Goal: Information Seeking & Learning: Check status

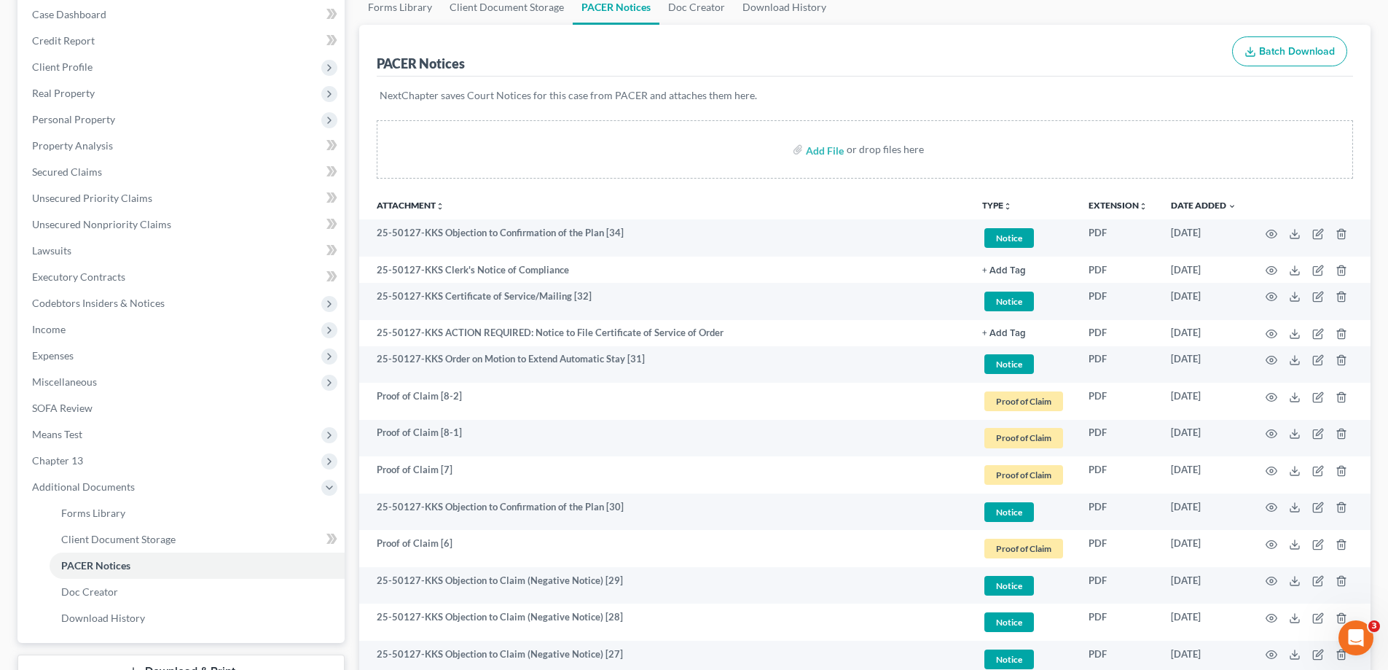
scroll to position [146, 0]
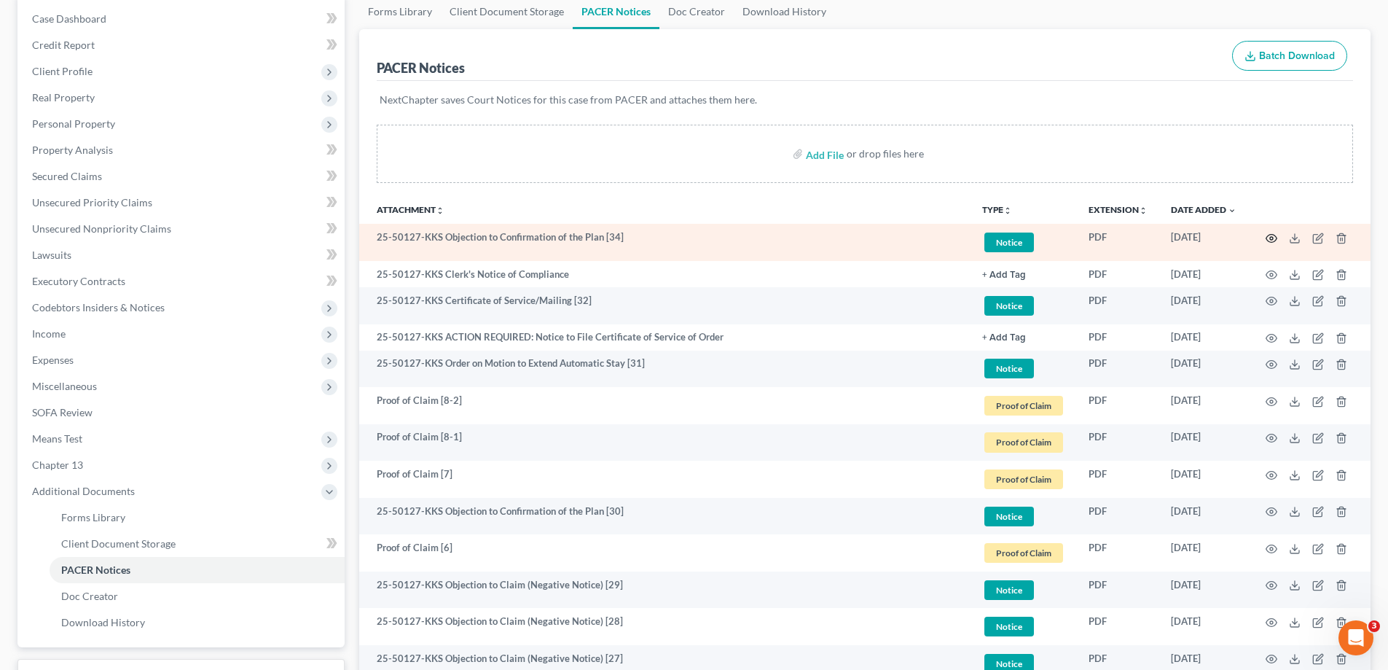
click at [1275, 238] on icon "button" at bounding box center [1272, 238] width 12 height 12
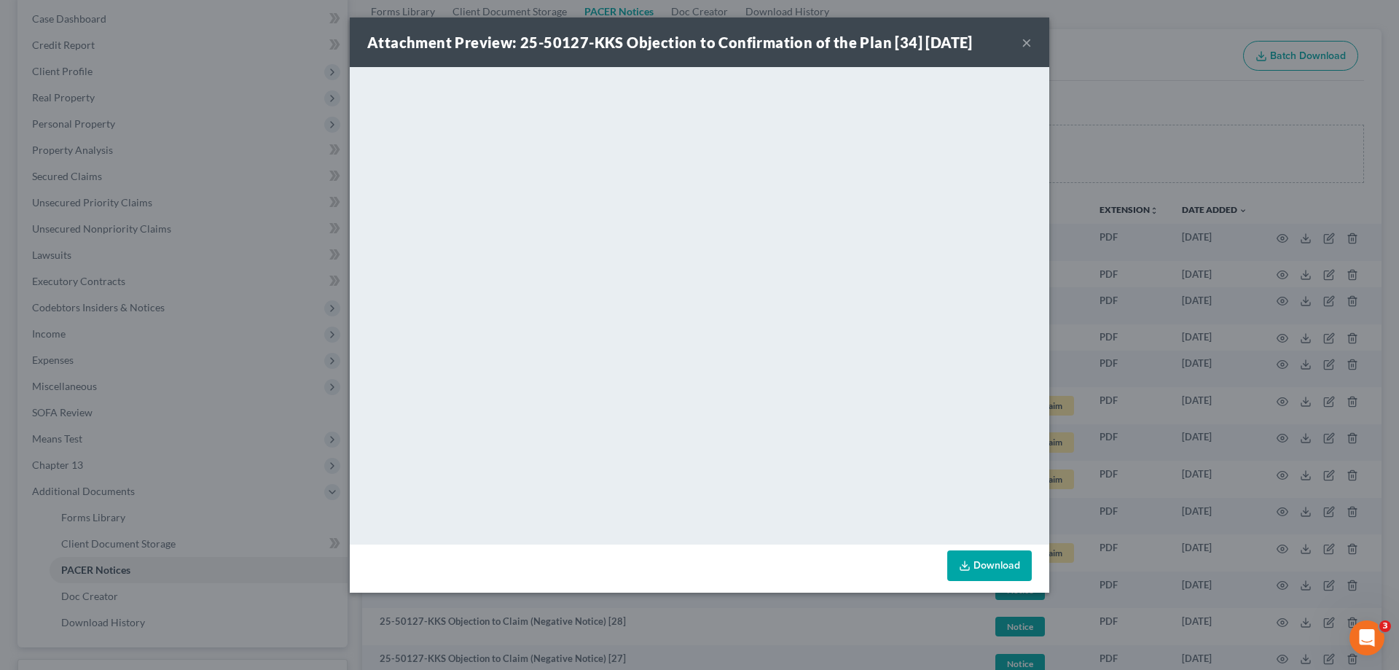
click at [1030, 41] on button "×" at bounding box center [1027, 42] width 10 height 17
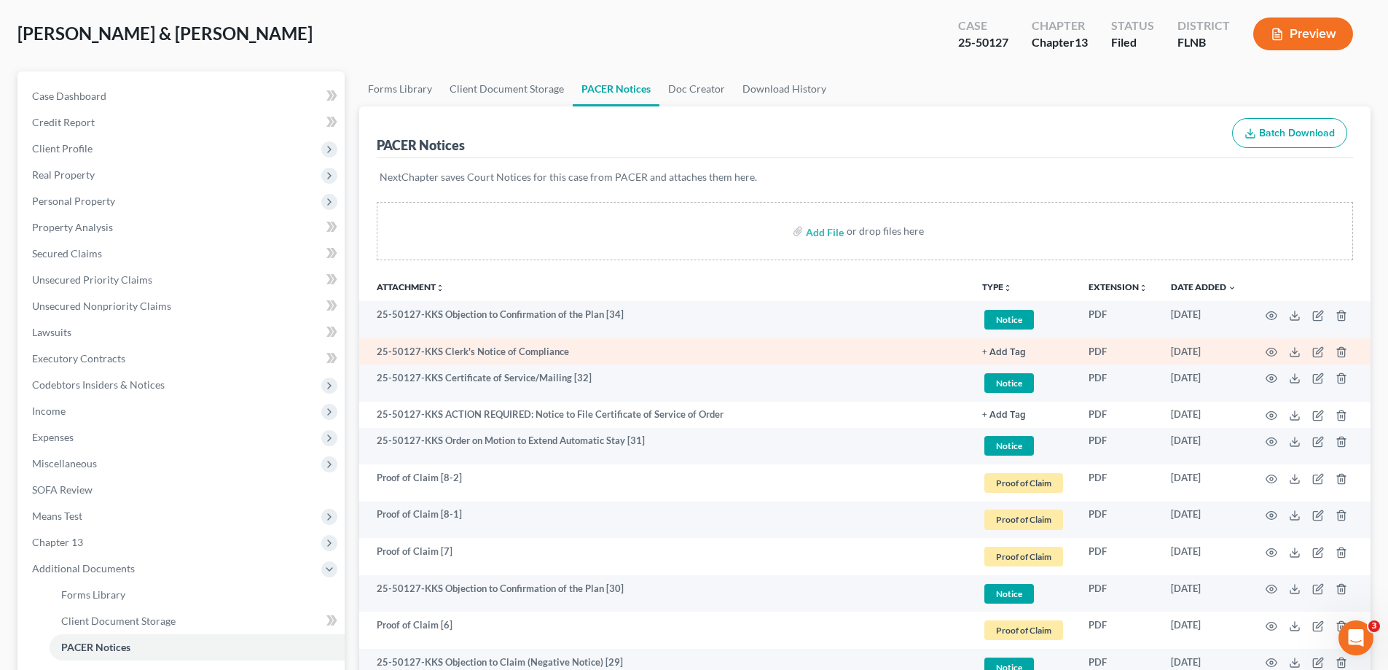
scroll to position [0, 0]
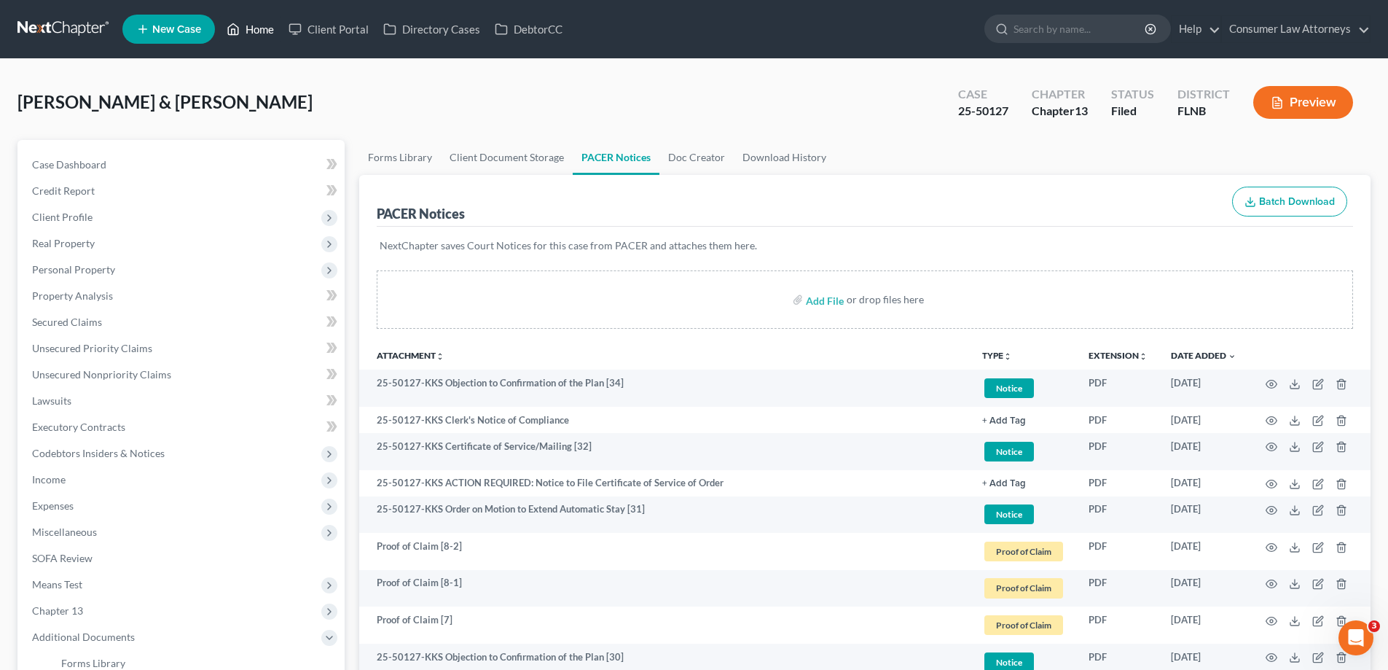
click at [249, 30] on link "Home" at bounding box center [250, 29] width 62 height 26
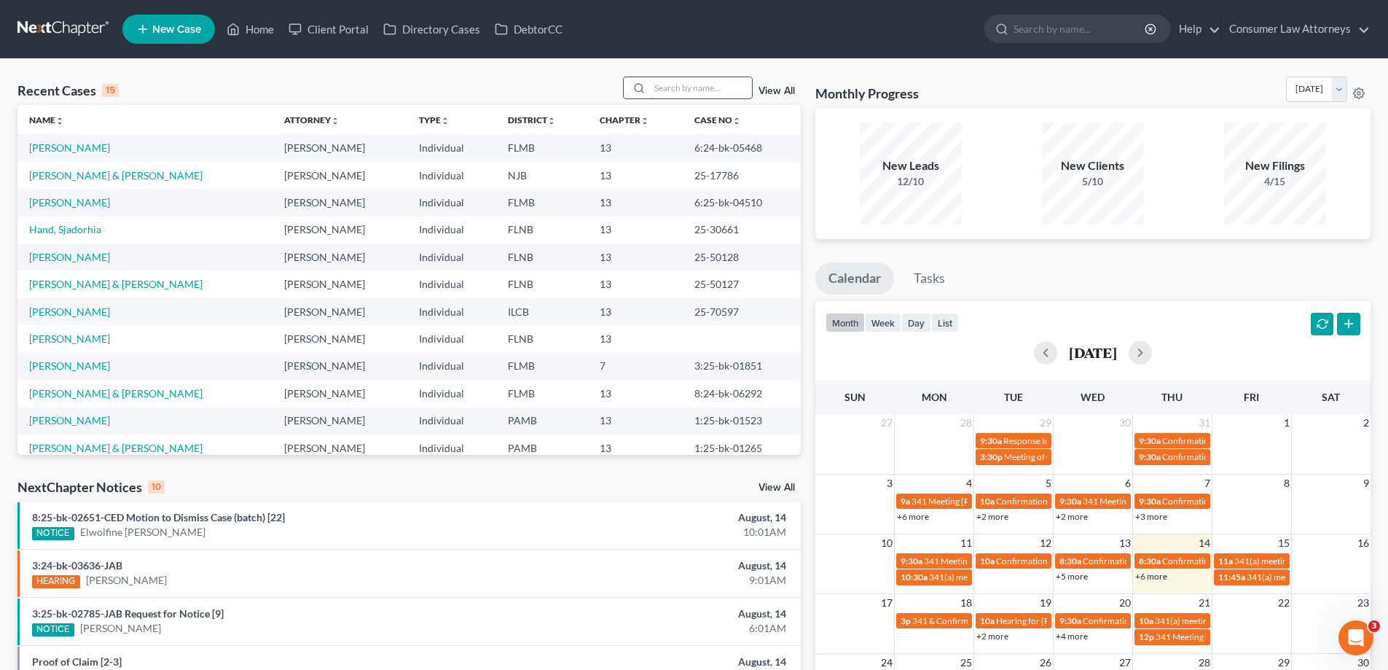
click at [703, 90] on input "search" at bounding box center [701, 87] width 102 height 21
click at [128, 283] on link "[PERSON_NAME] & [PERSON_NAME]" at bounding box center [115, 284] width 173 height 12
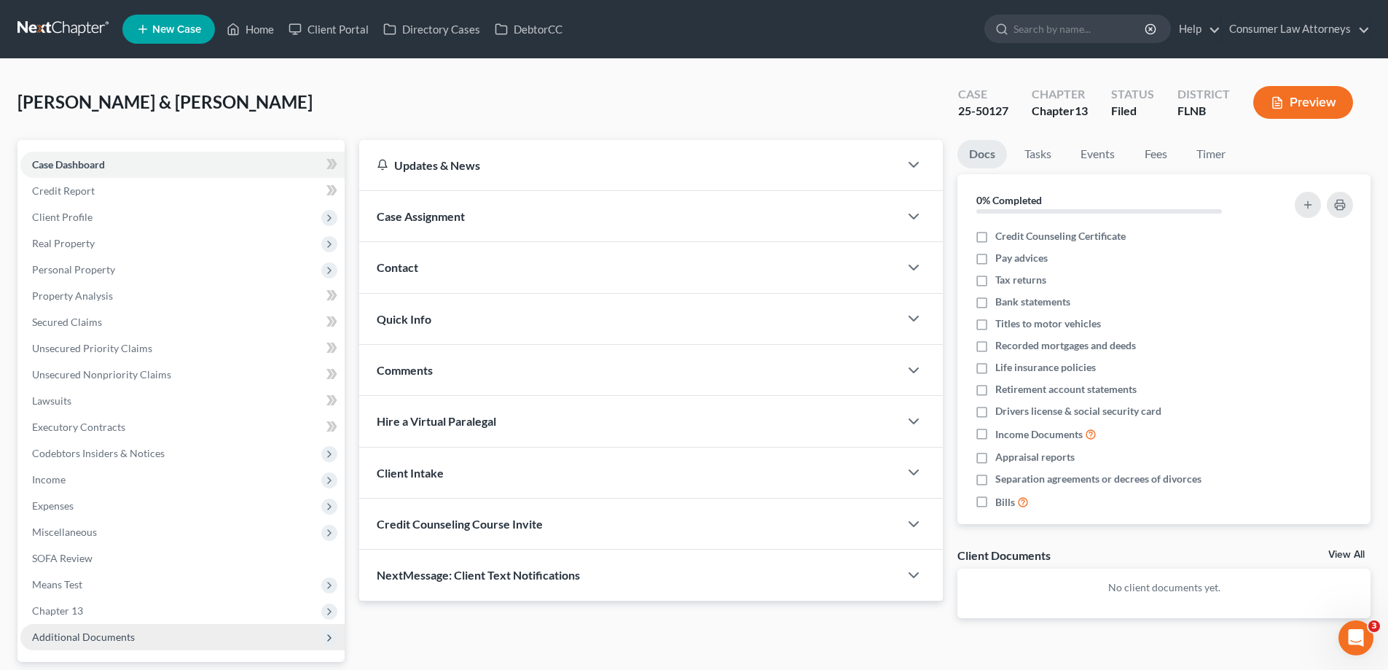
click at [115, 628] on span "Additional Documents" at bounding box center [182, 637] width 324 height 26
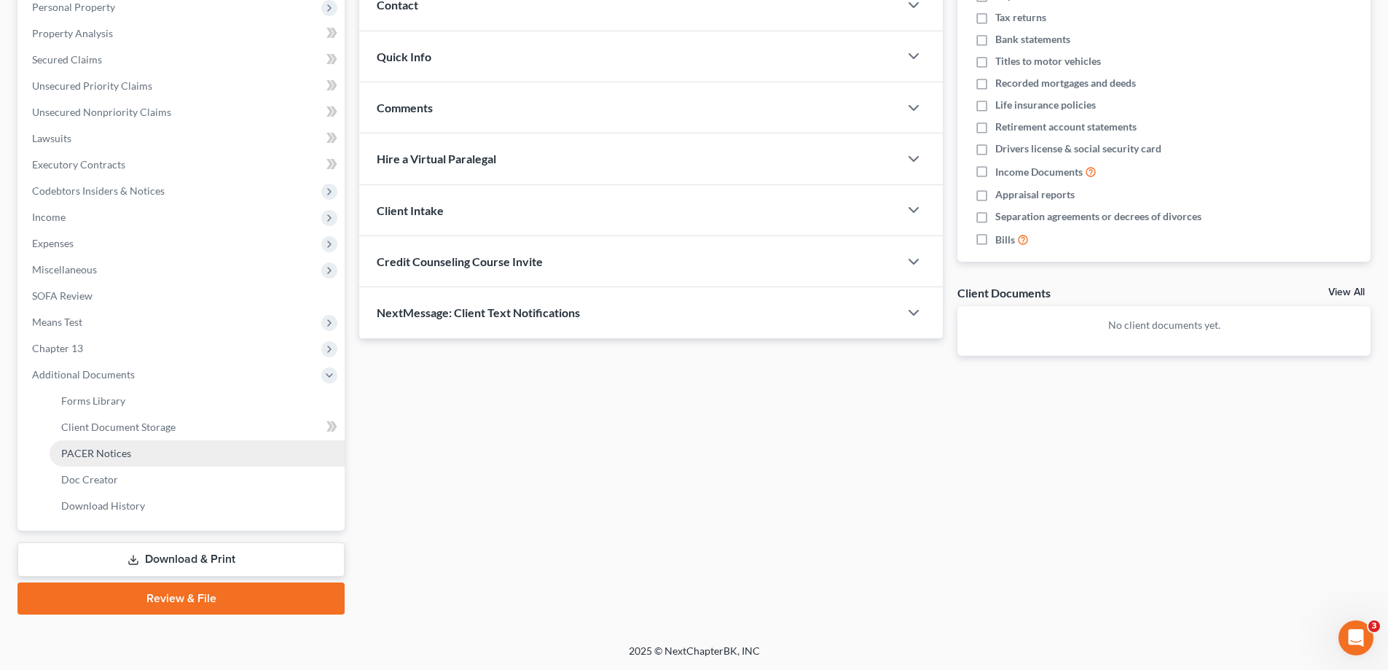
click at [99, 447] on span "PACER Notices" at bounding box center [96, 453] width 70 height 12
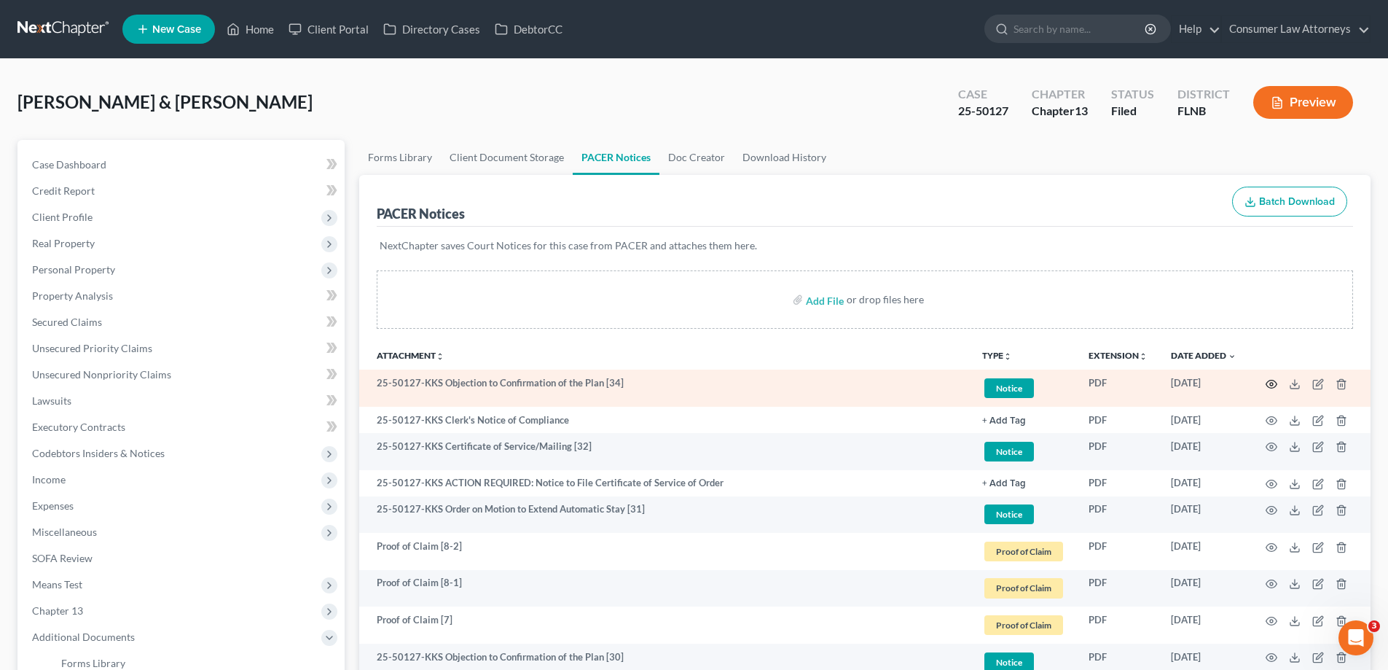
click at [1276, 381] on icon "button" at bounding box center [1272, 384] width 12 height 12
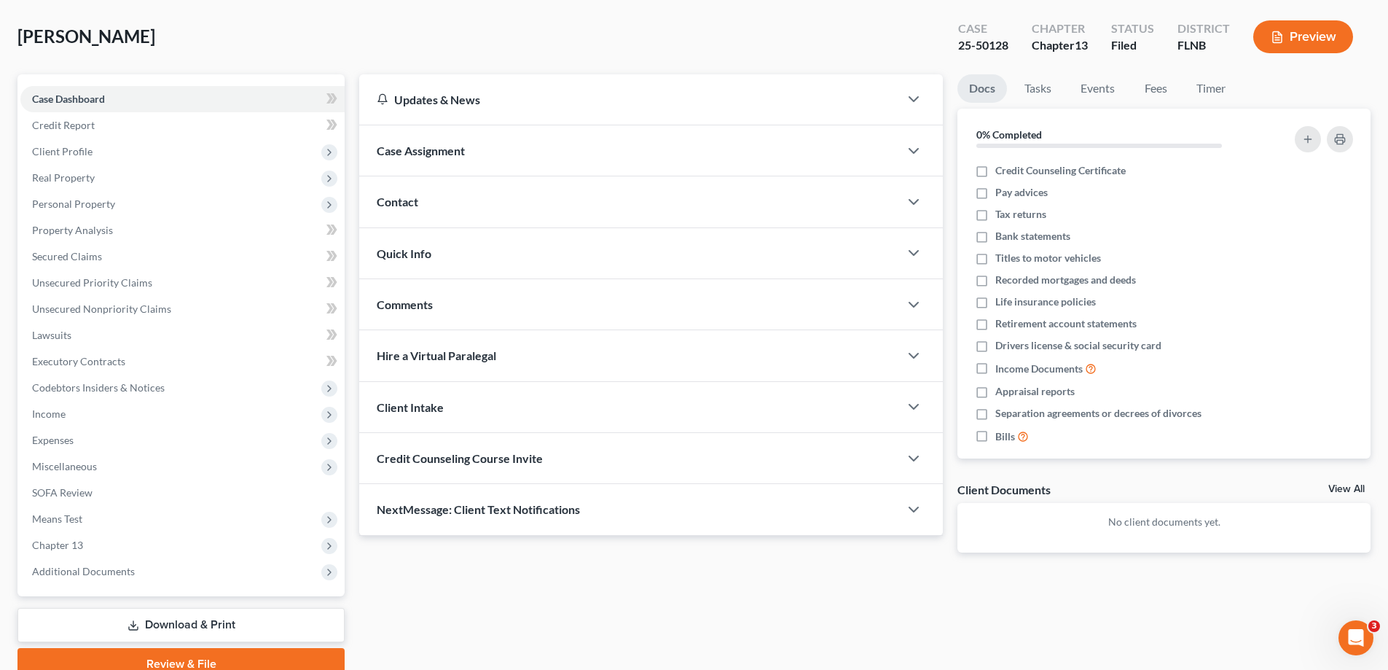
scroll to position [131, 0]
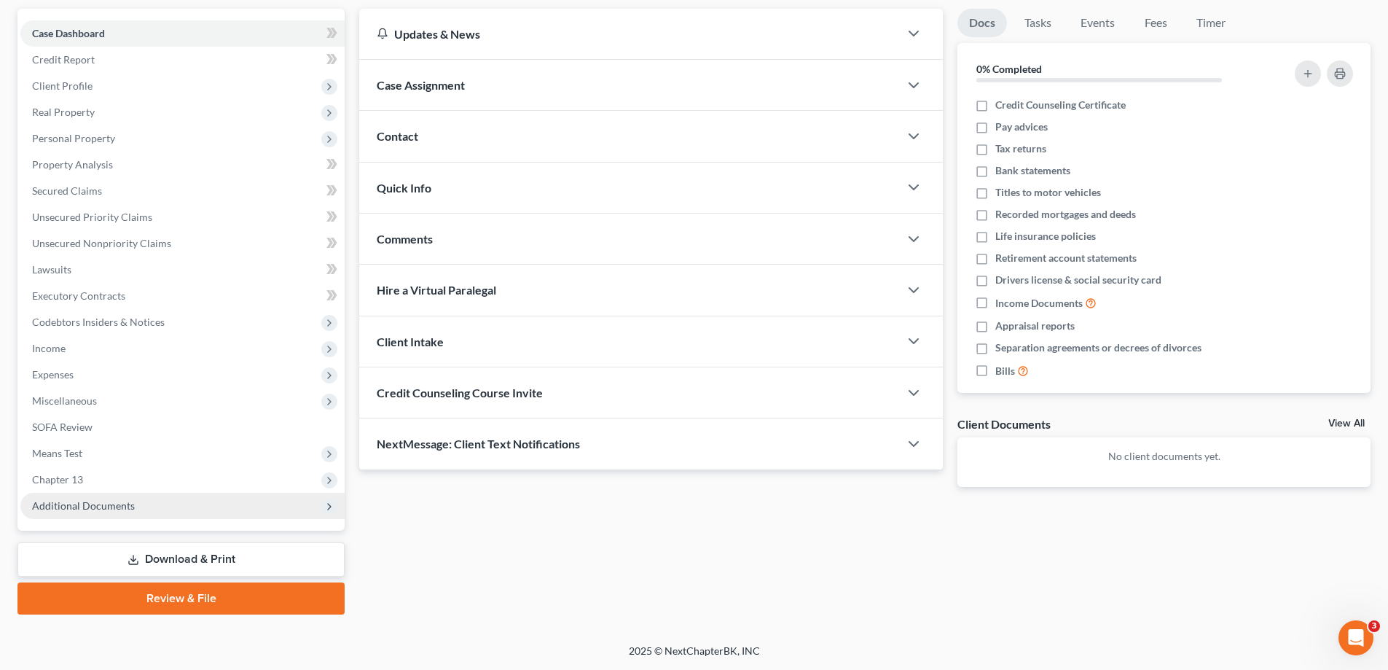
click at [109, 498] on span "Additional Documents" at bounding box center [182, 506] width 324 height 26
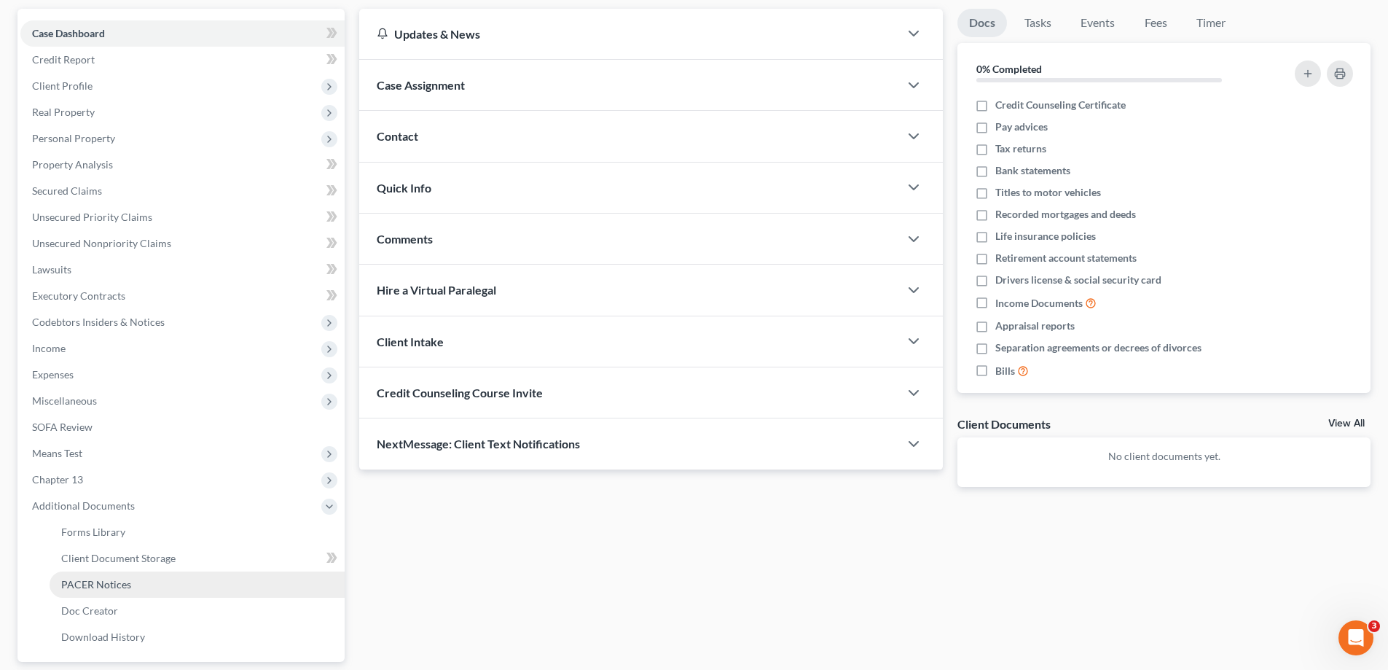
click at [110, 587] on span "PACER Notices" at bounding box center [96, 584] width 70 height 12
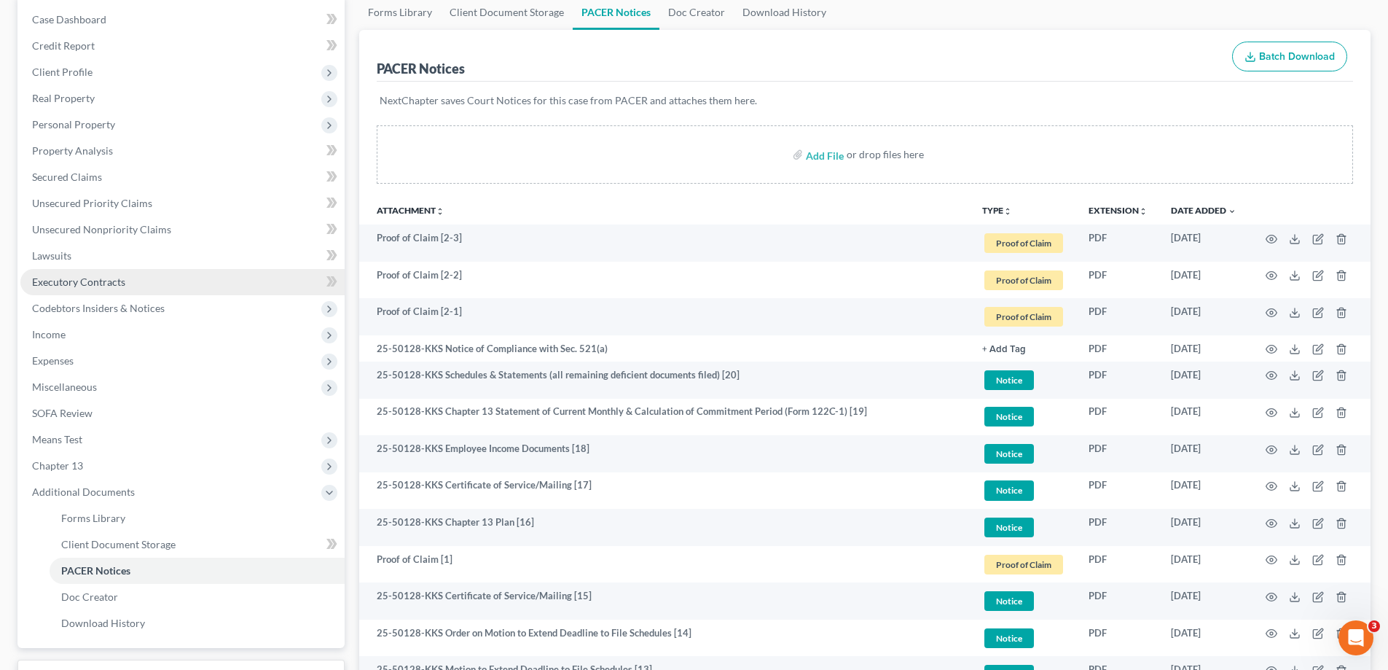
scroll to position [146, 0]
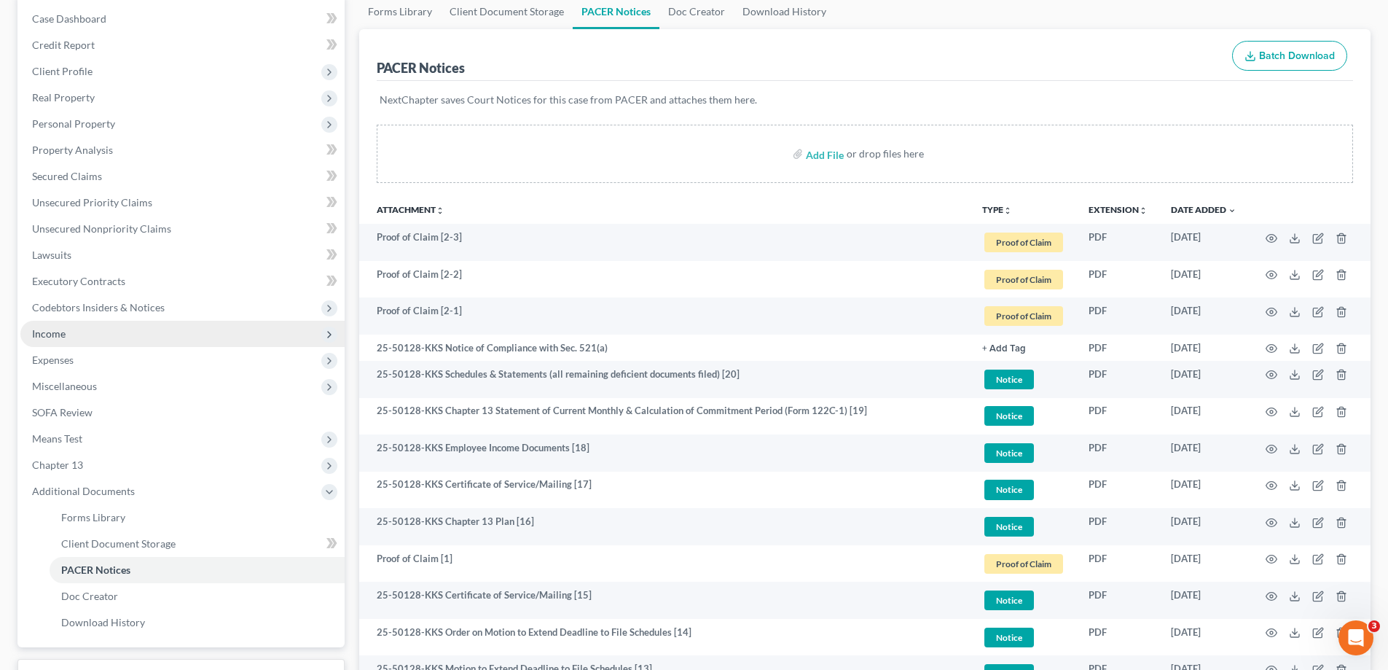
click at [85, 332] on span "Income" at bounding box center [182, 334] width 324 height 26
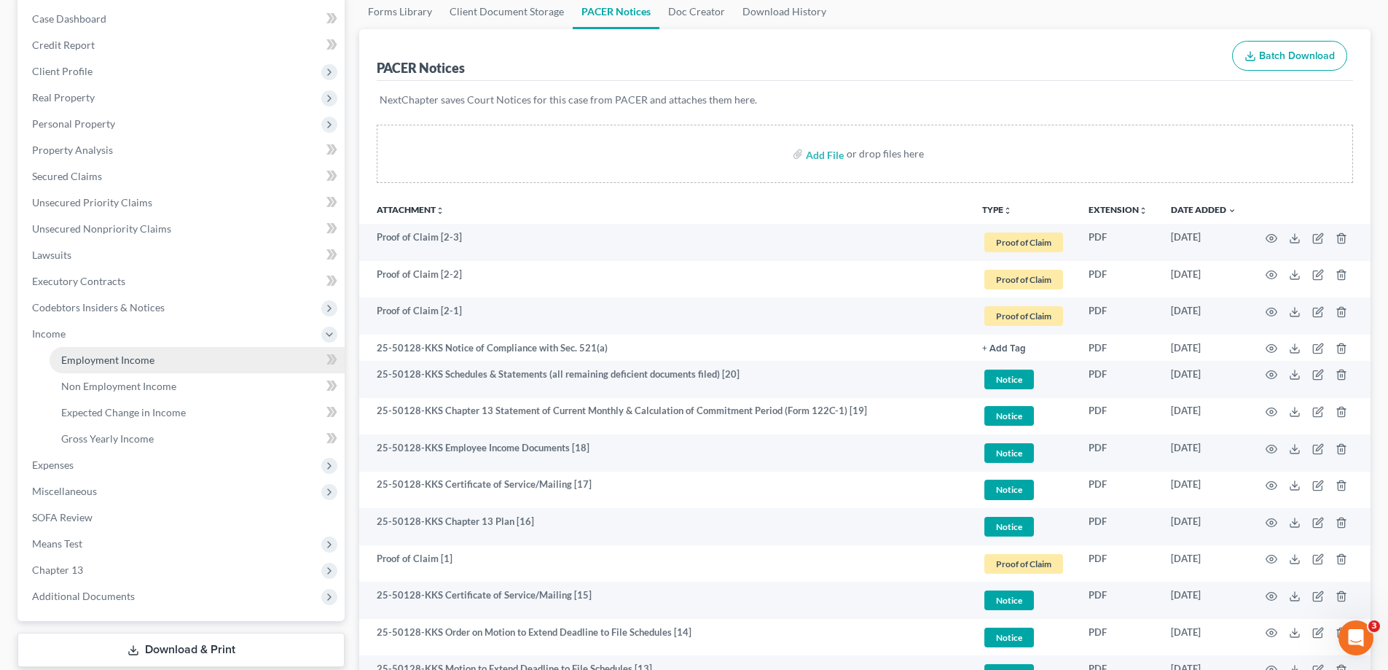
click at [165, 368] on link "Employment Income" at bounding box center [197, 360] width 295 height 26
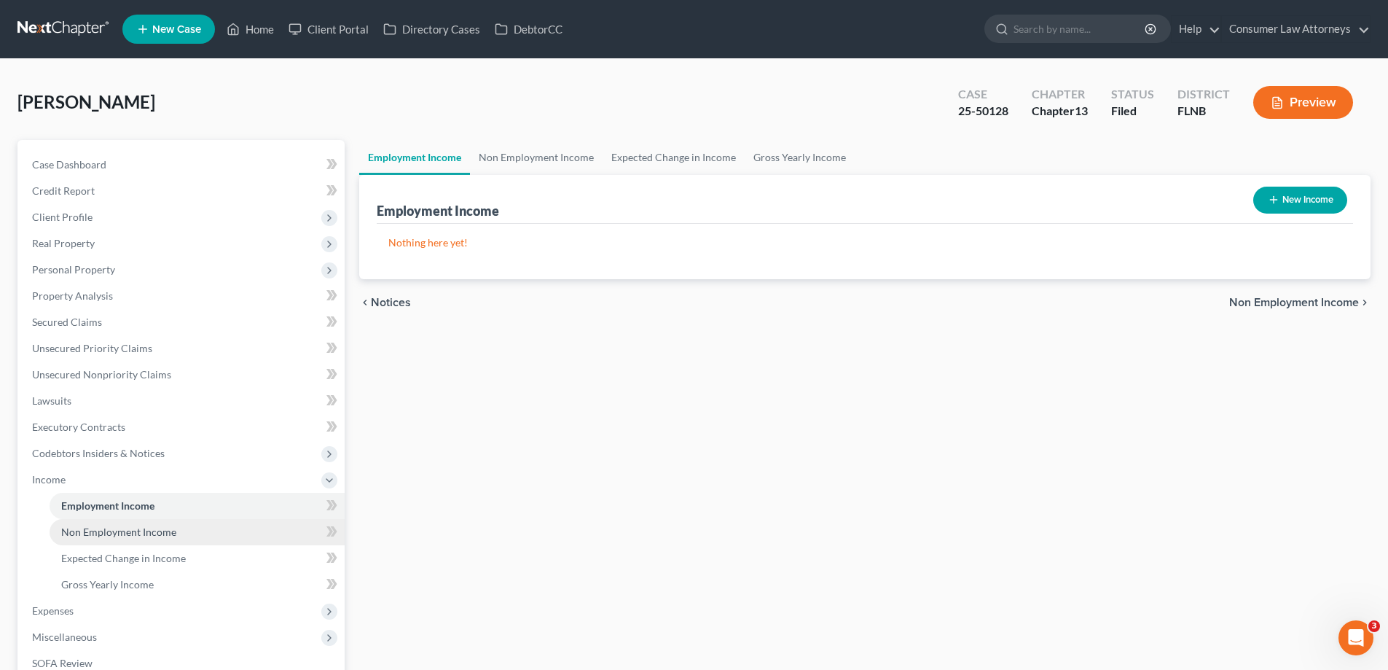
click at [92, 535] on span "Non Employment Income" at bounding box center [118, 531] width 115 height 12
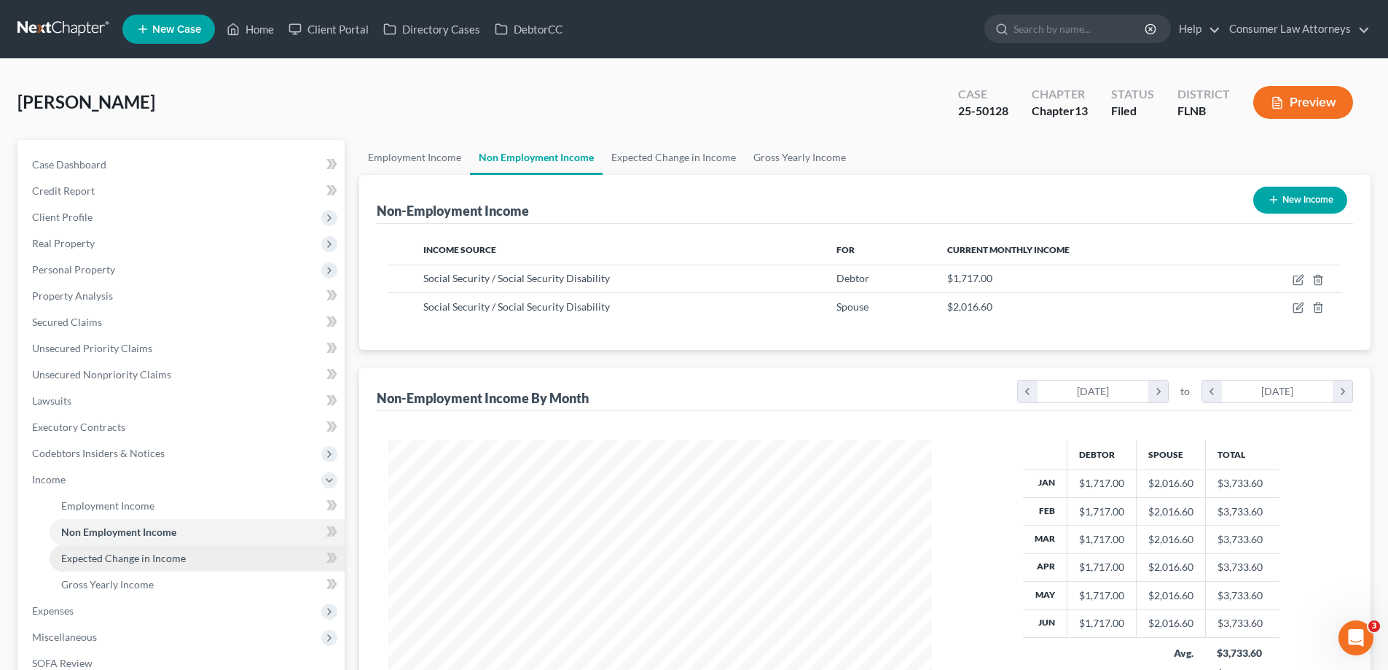
scroll to position [272, 573]
click at [116, 560] on span "Expected Change in Income" at bounding box center [123, 558] width 125 height 12
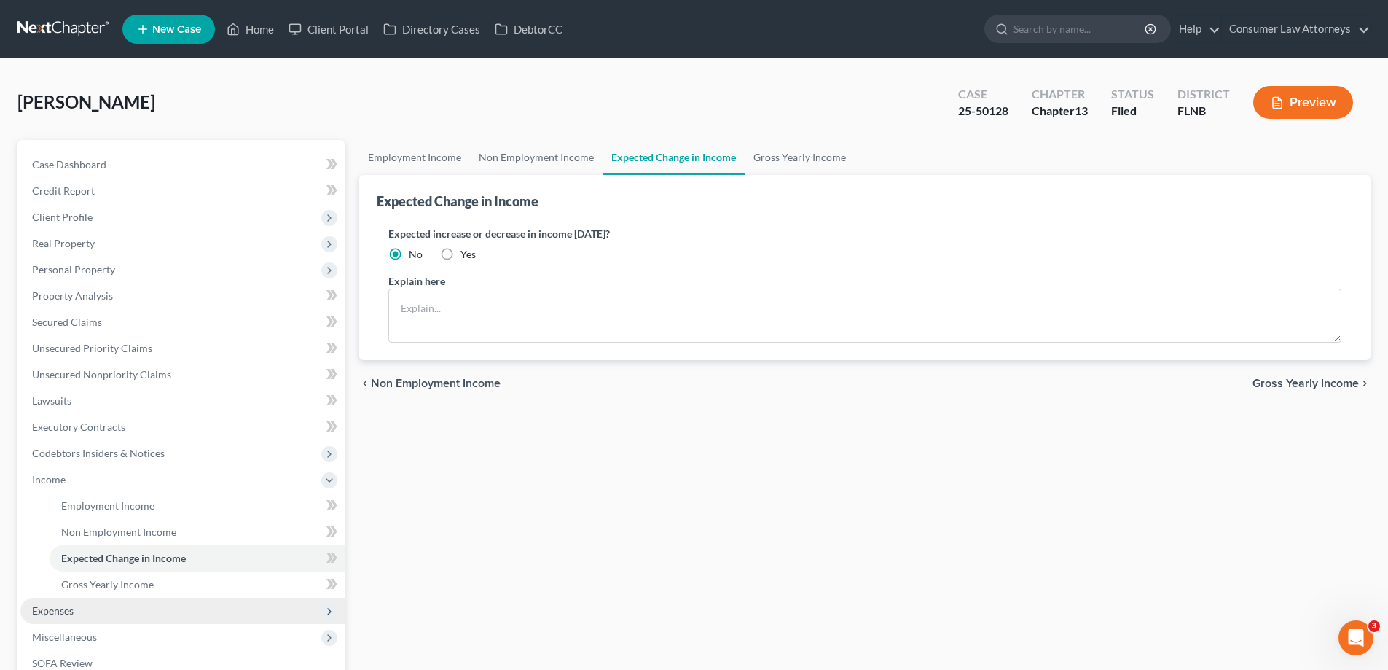
click at [124, 601] on span "Expenses" at bounding box center [182, 611] width 324 height 26
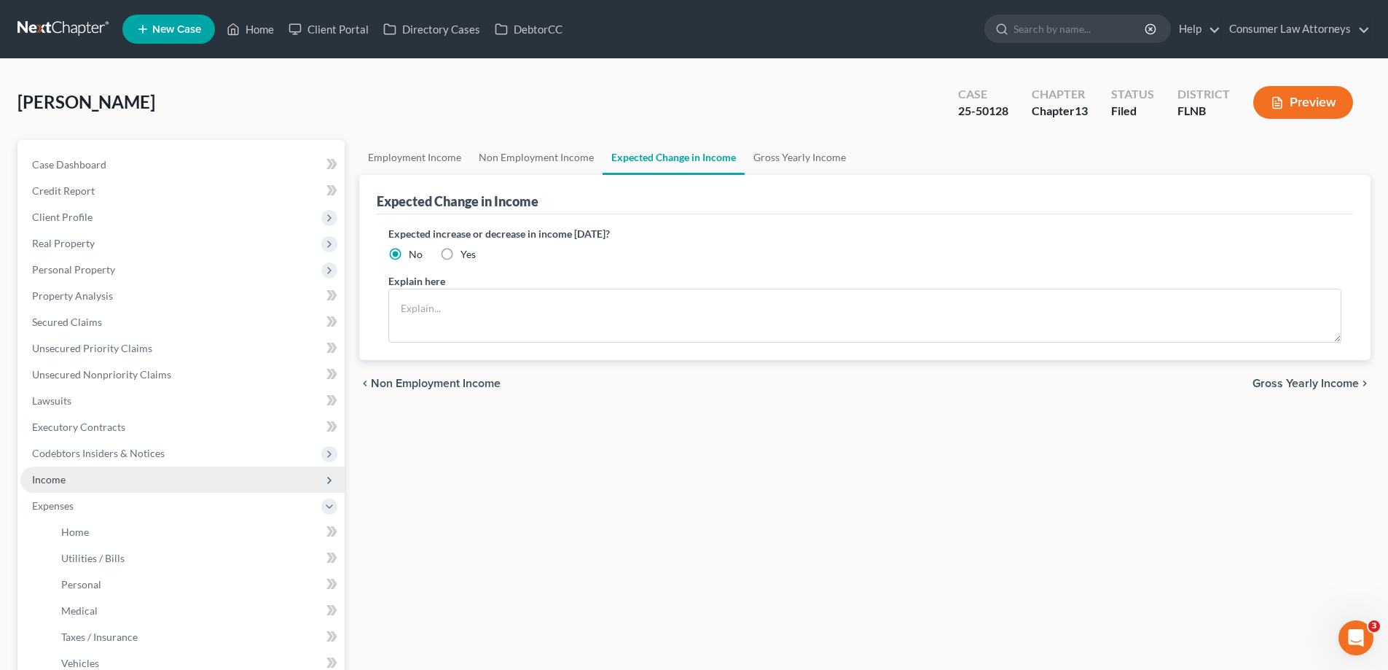
click at [74, 477] on span "Income" at bounding box center [182, 479] width 324 height 26
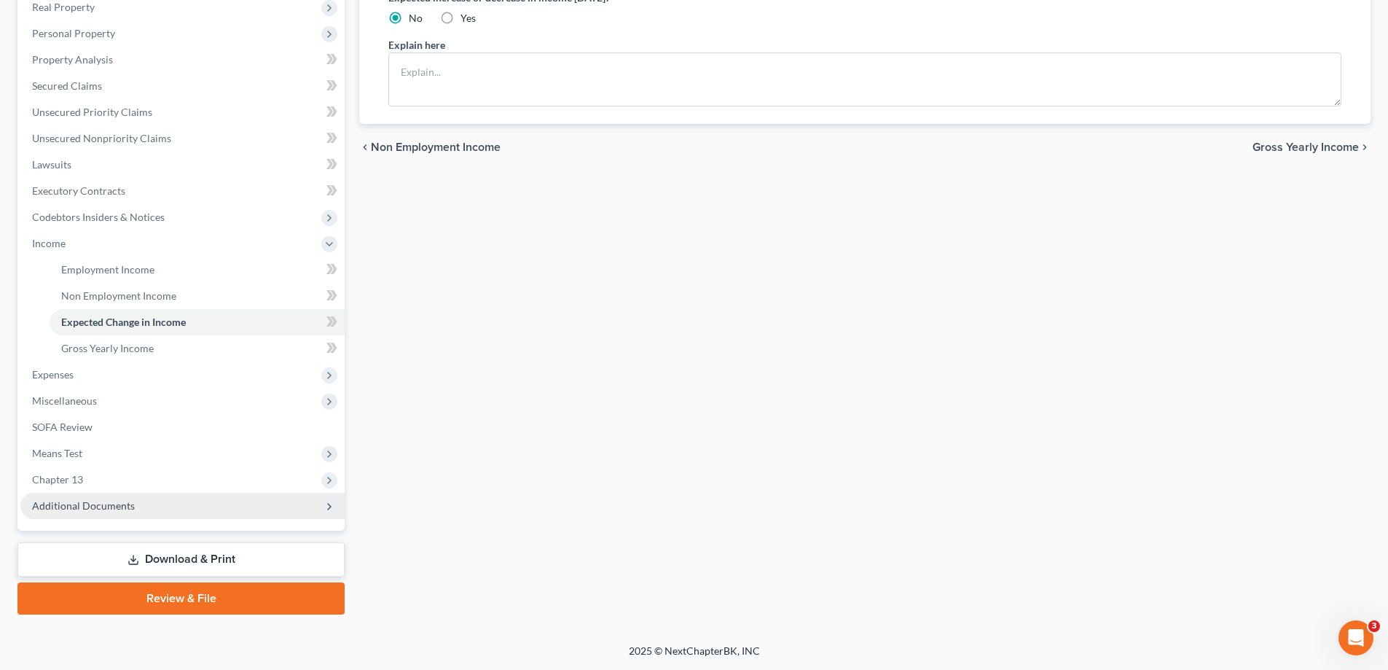
click at [80, 512] on span "Additional Documents" at bounding box center [182, 506] width 324 height 26
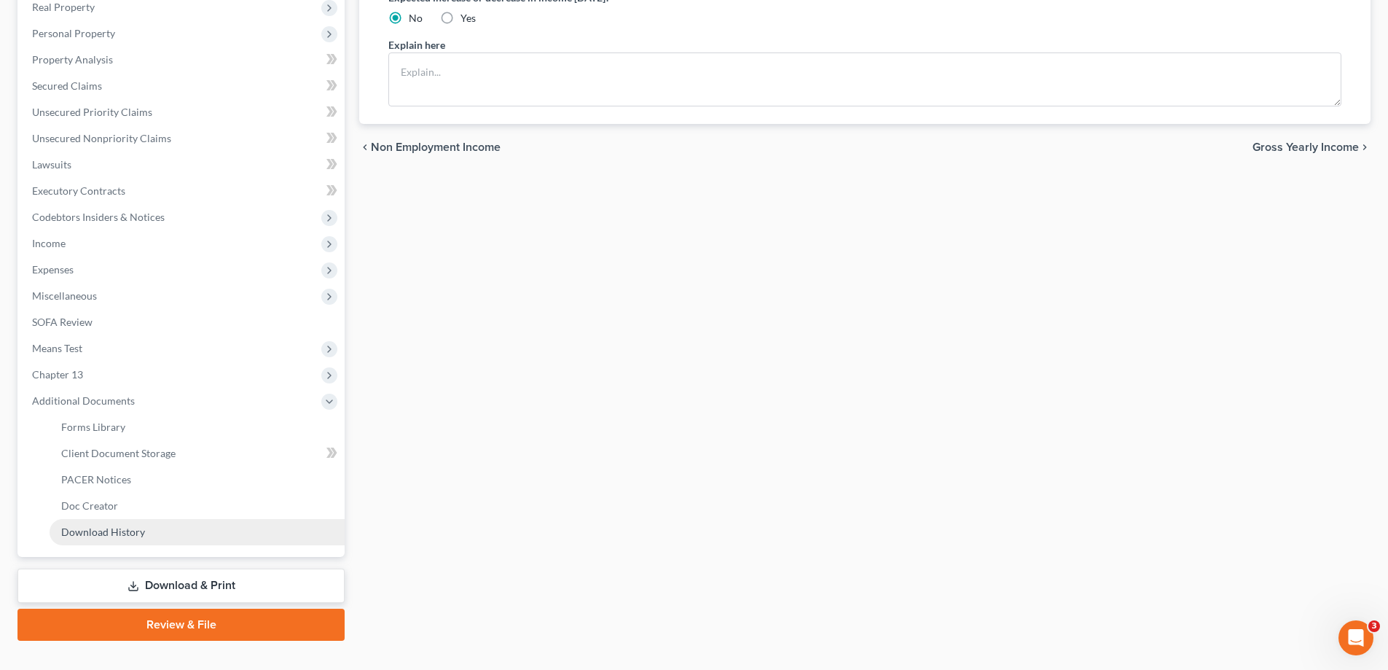
scroll to position [262, 0]
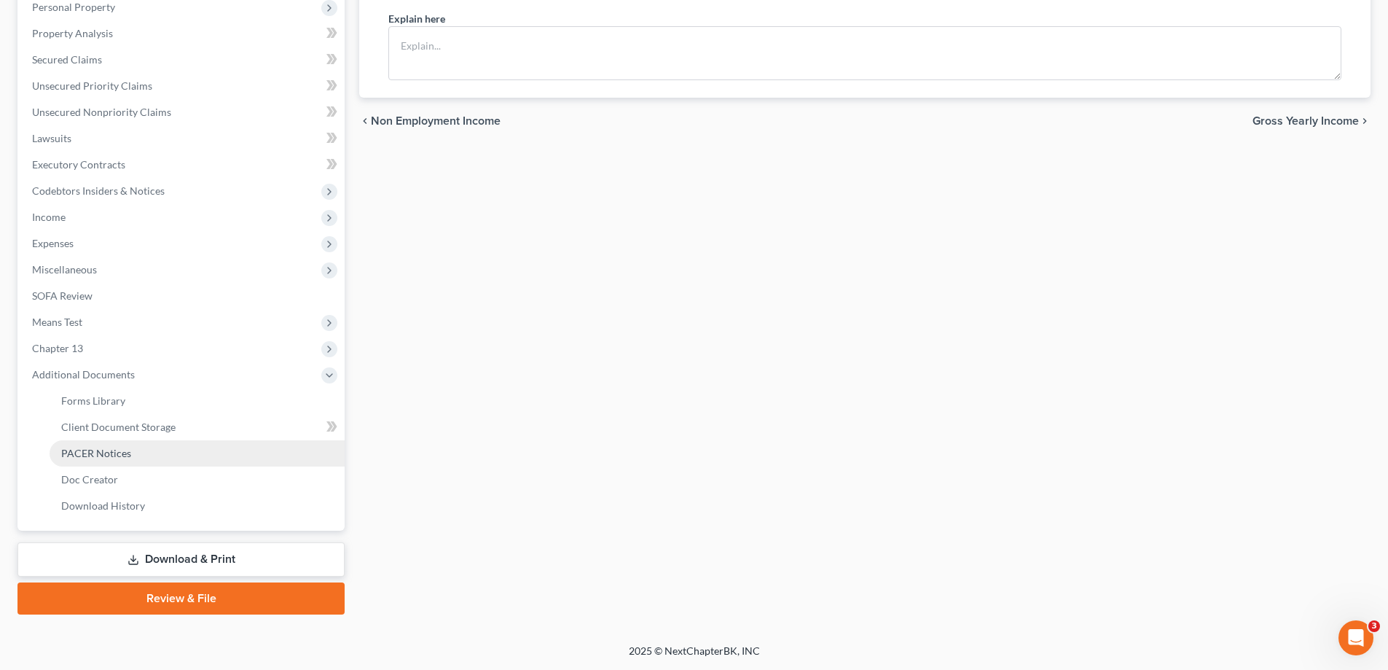
click at [101, 453] on span "PACER Notices" at bounding box center [96, 453] width 70 height 12
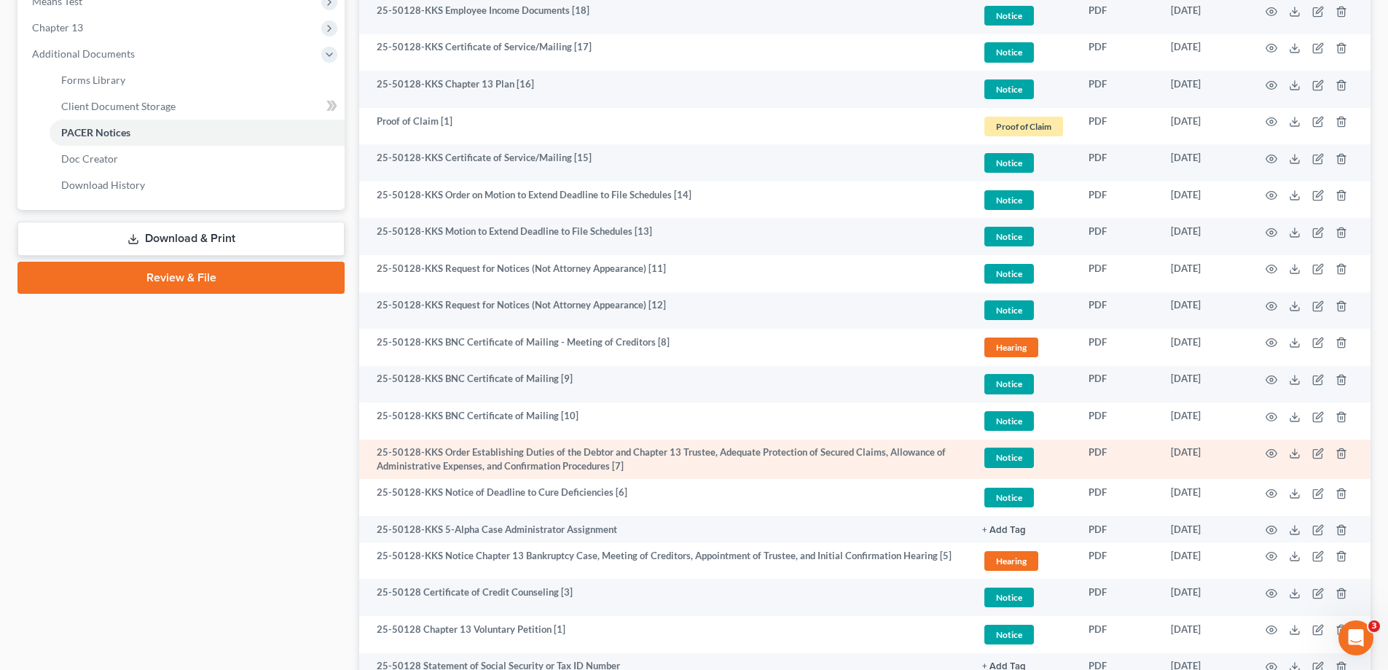
scroll to position [706, 0]
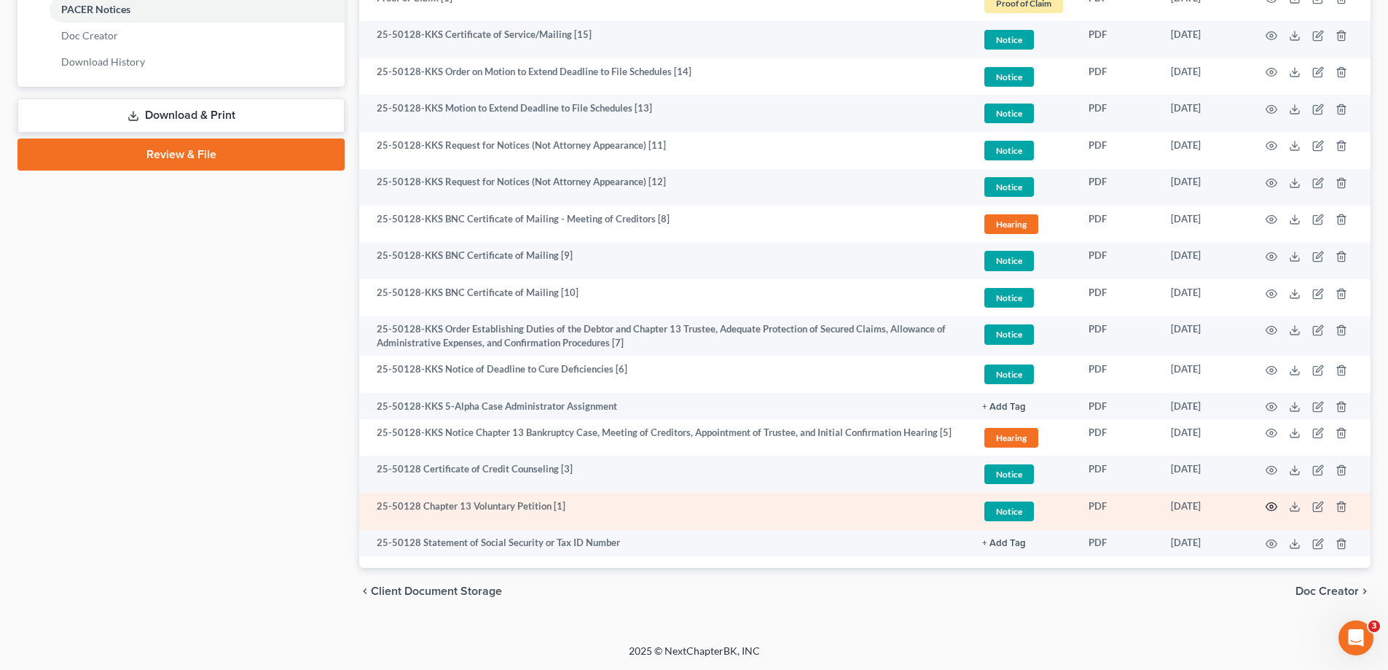
click at [1272, 504] on icon "button" at bounding box center [1272, 507] width 12 height 12
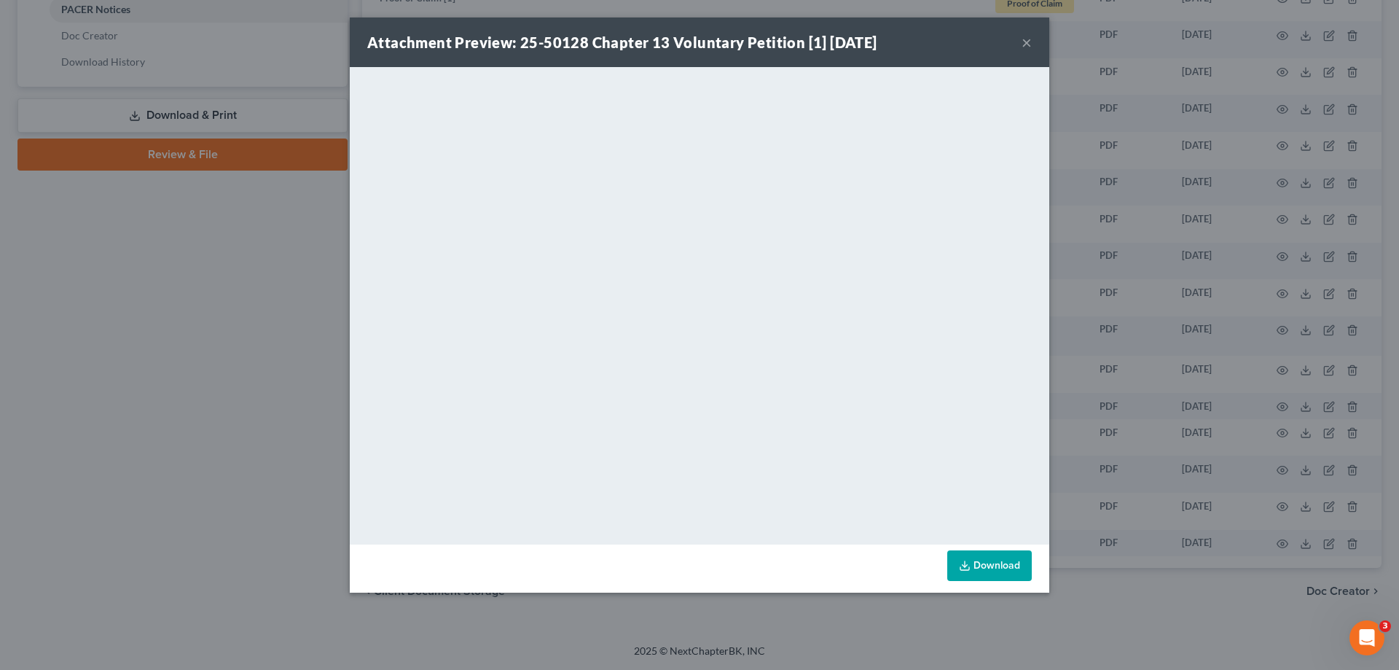
click at [1120, 620] on div "Attachment Preview: 25-50128 Chapter 13 Voluntary Petition [1] 07/09/2025 × <ob…" at bounding box center [699, 335] width 1399 height 670
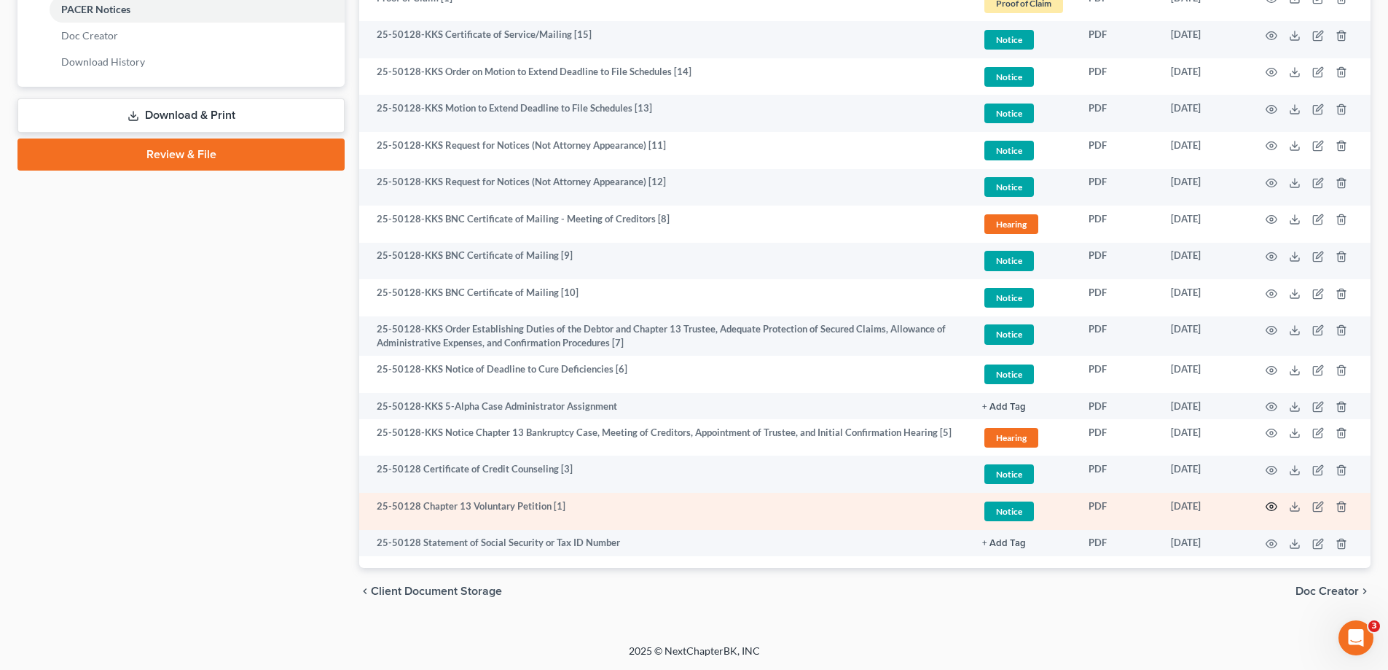
click at [1274, 507] on icon "button" at bounding box center [1272, 507] width 12 height 12
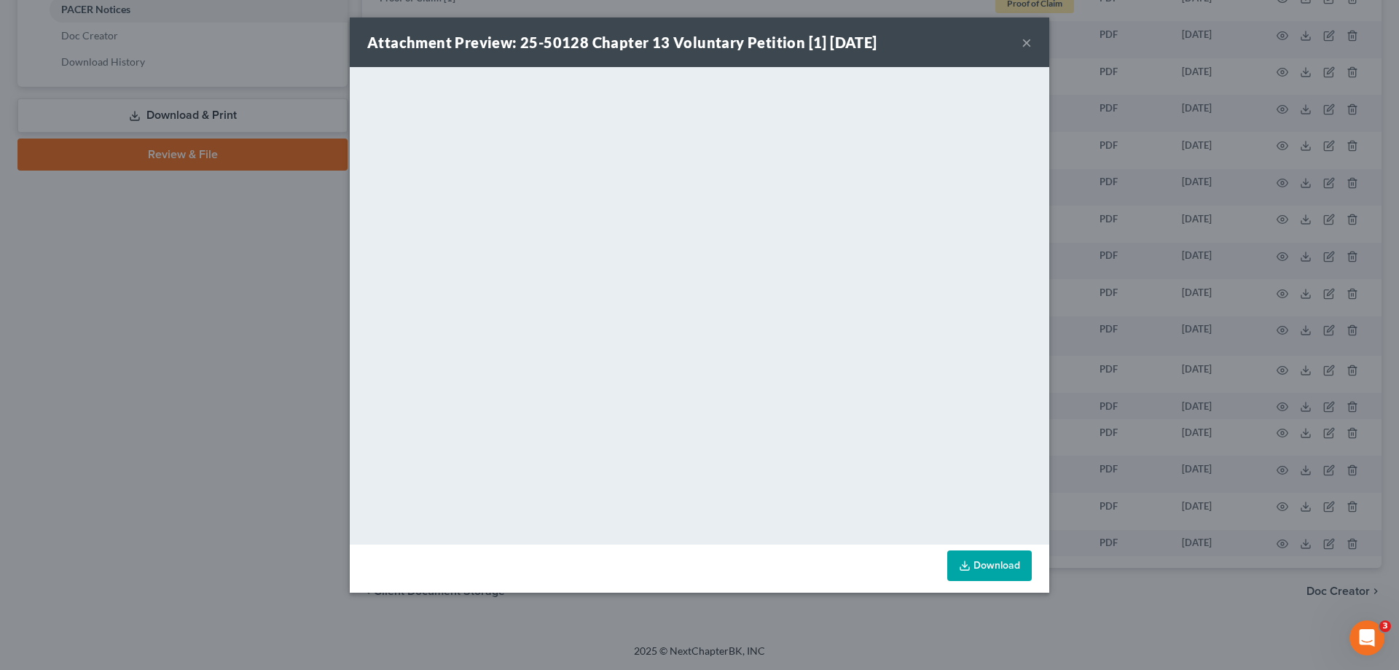
click at [810, 624] on div "Attachment Preview: 25-50128 Chapter 13 Voluntary Petition [1] 07/09/2025 × <ob…" at bounding box center [699, 335] width 1399 height 670
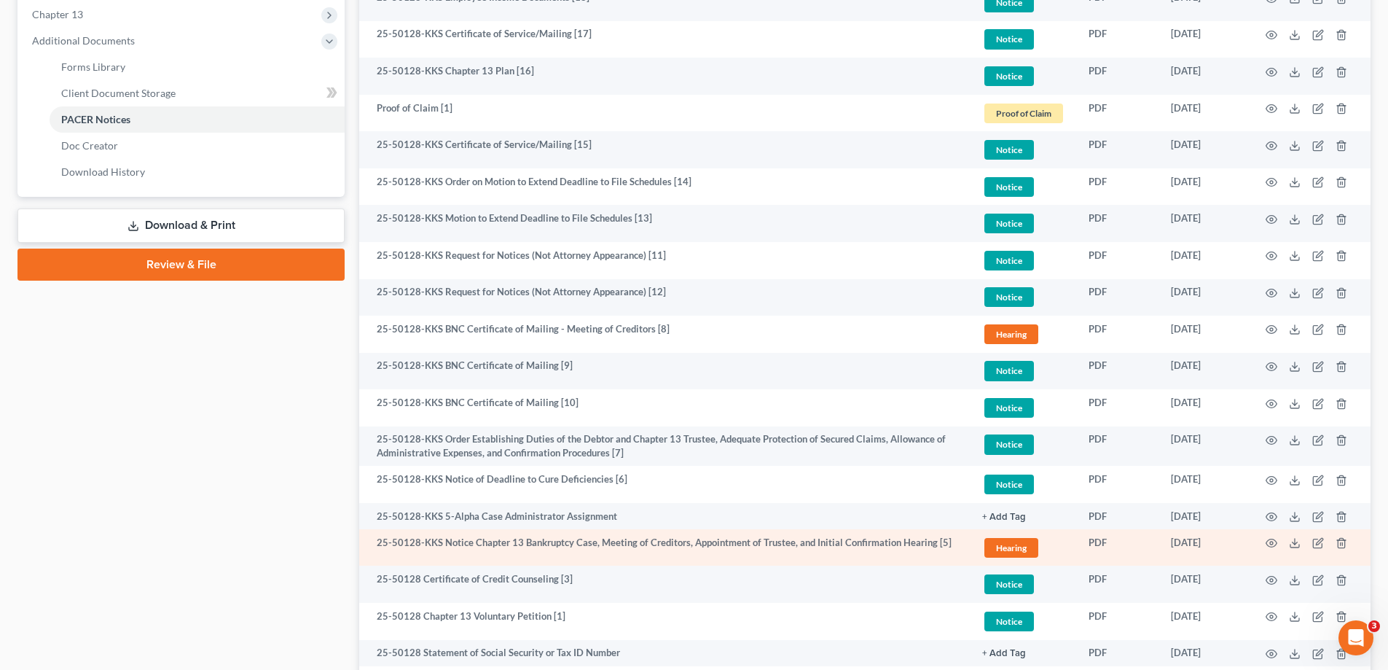
scroll to position [560, 0]
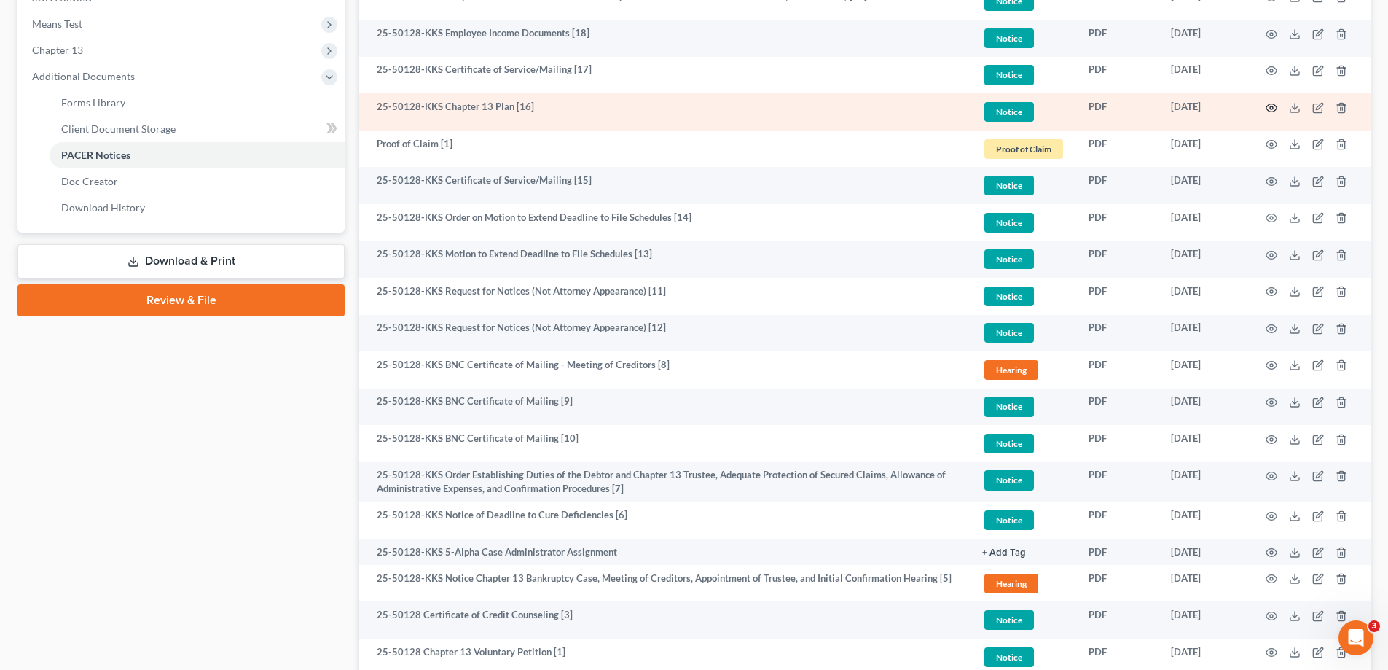
click at [1267, 108] on icon "button" at bounding box center [1272, 108] width 12 height 12
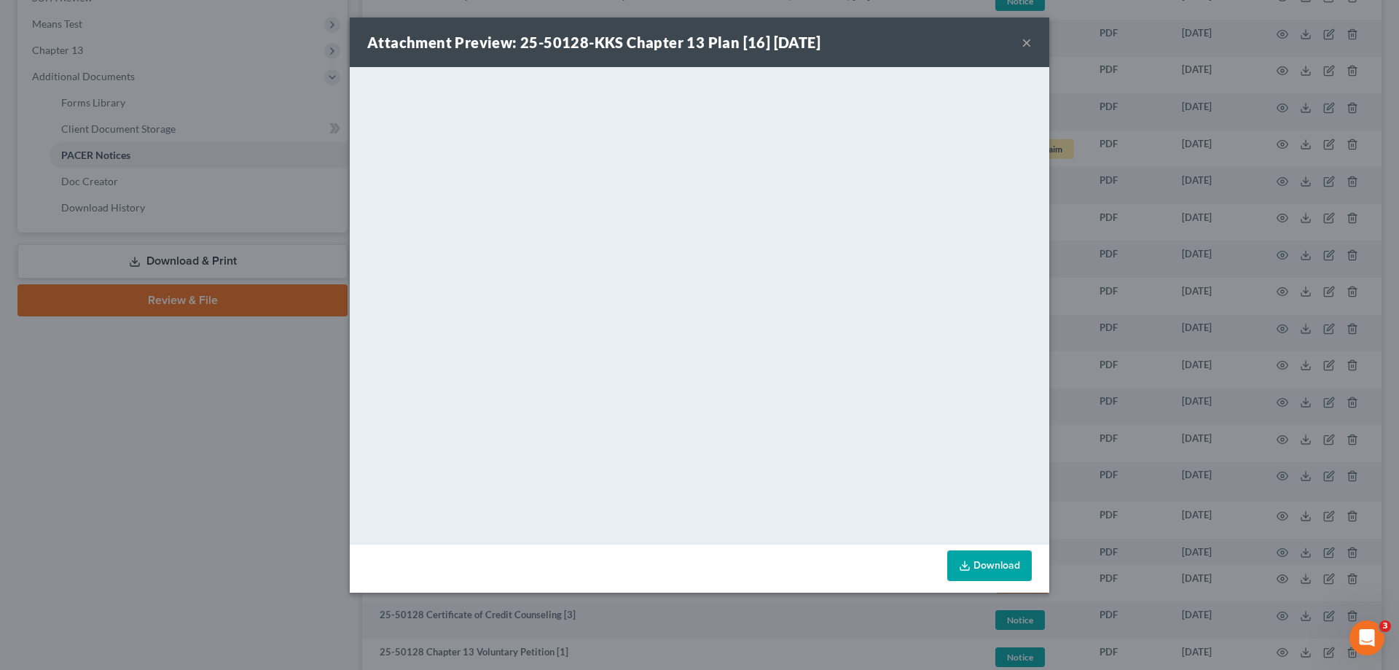
click at [167, 460] on div "Attachment Preview: 25-50128-KKS Chapter 13 Plan [16] 08/06/2025 × <object ng-a…" at bounding box center [699, 335] width 1399 height 670
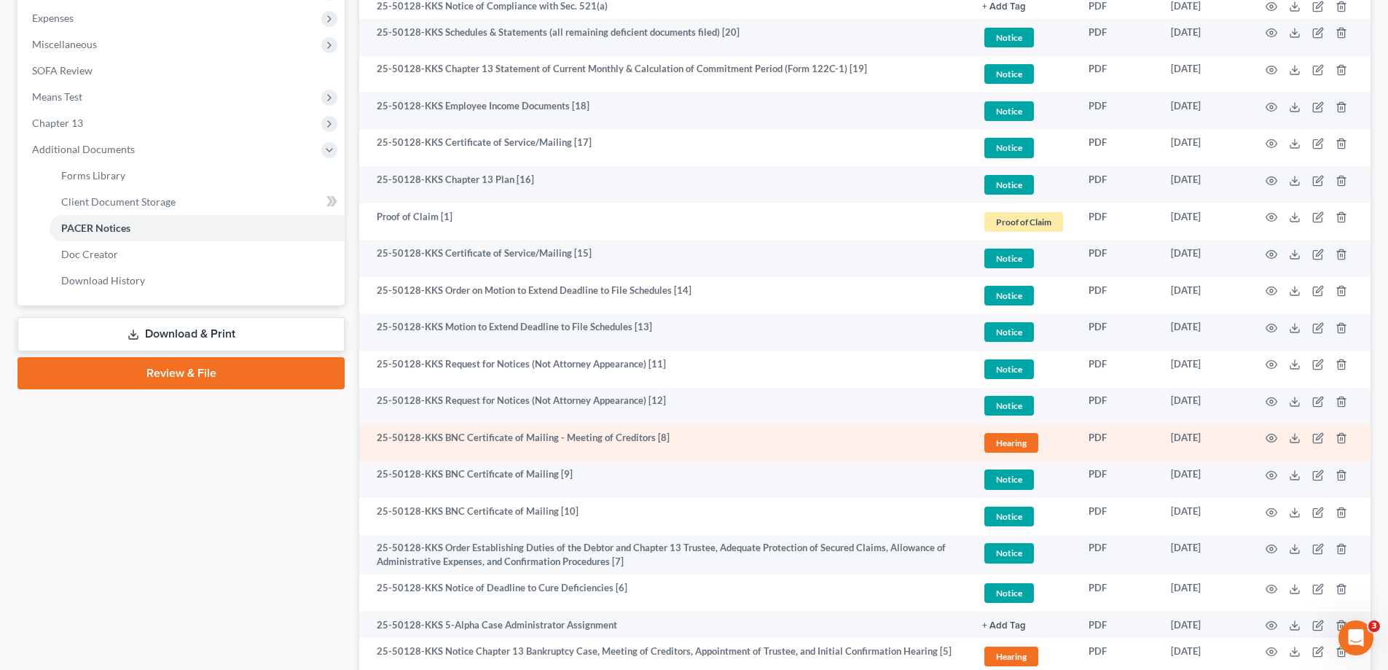
scroll to position [415, 0]
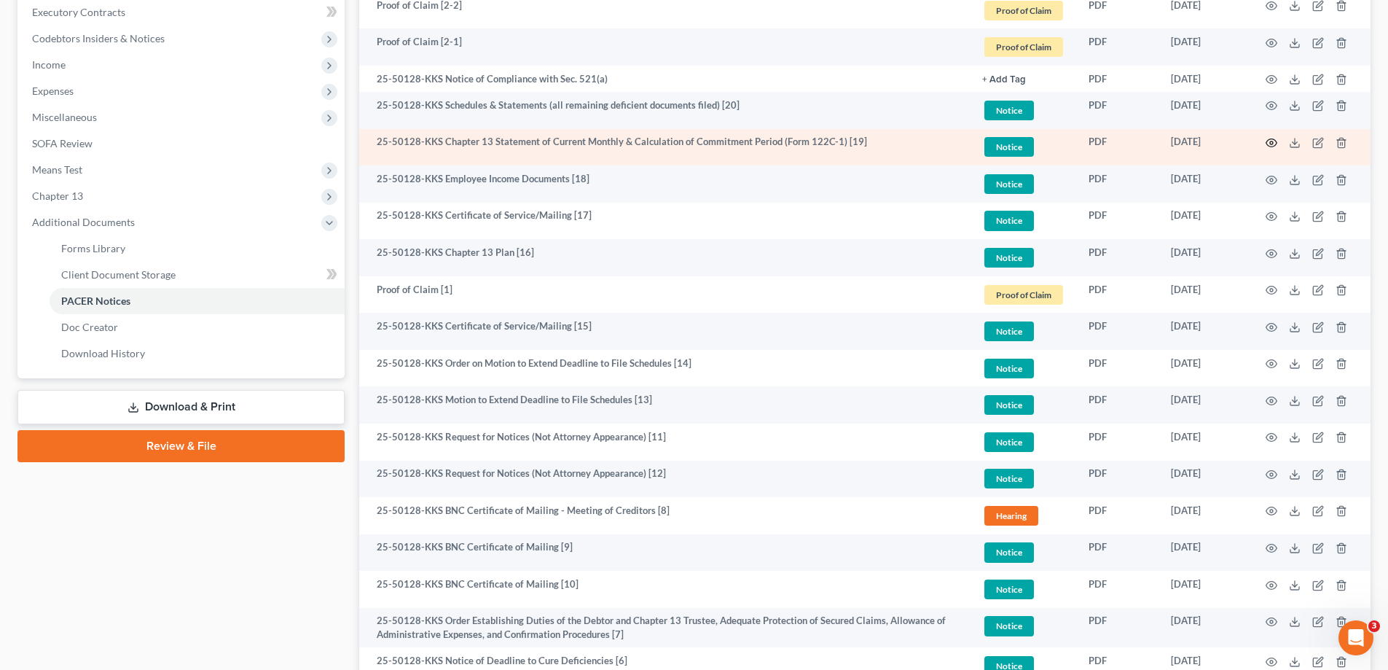
click at [1272, 144] on circle "button" at bounding box center [1271, 142] width 3 height 3
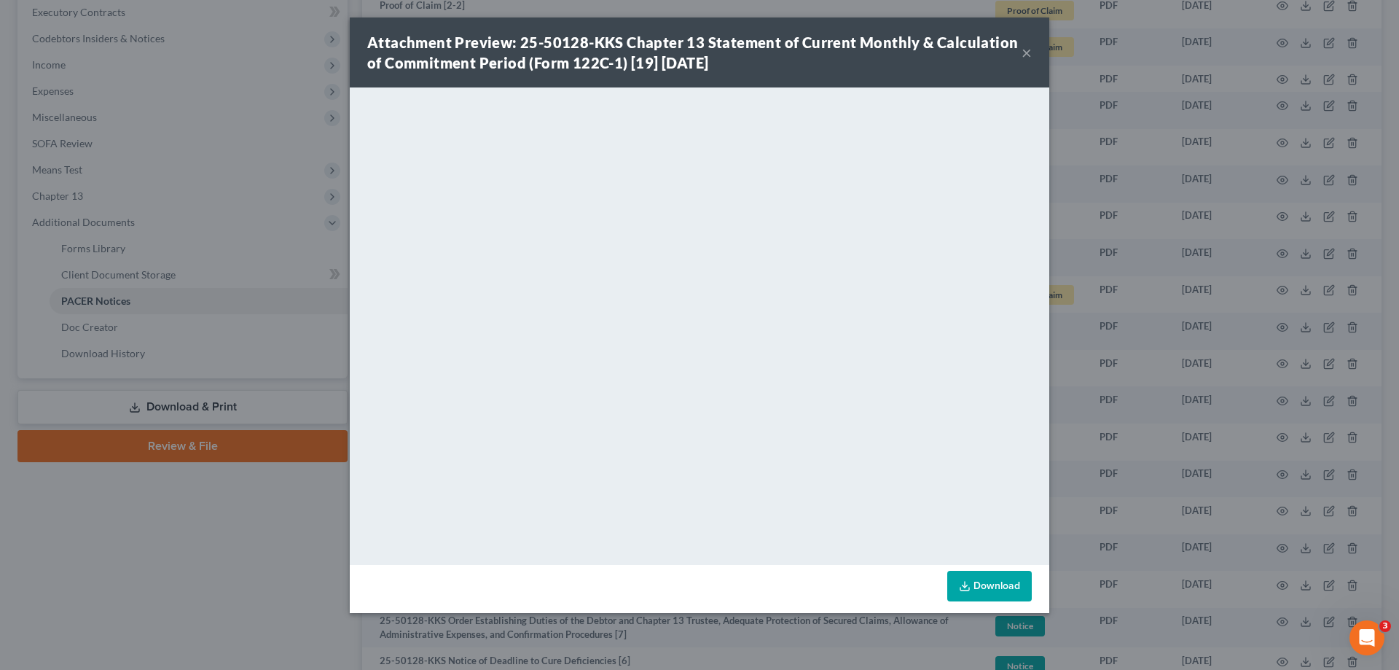
click at [83, 531] on div "Attachment Preview: 25-50128-KKS Chapter 13 Statement of Current Monthly & Calc…" at bounding box center [699, 335] width 1399 height 670
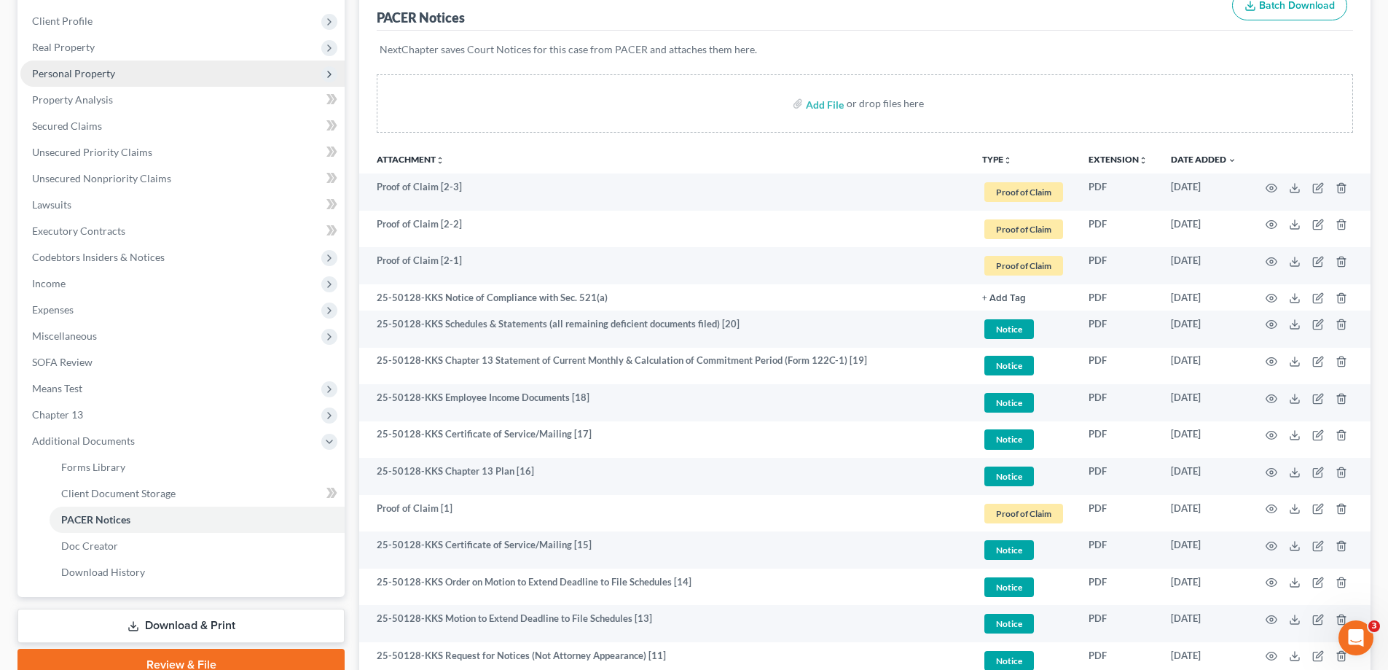
scroll to position [123, 0]
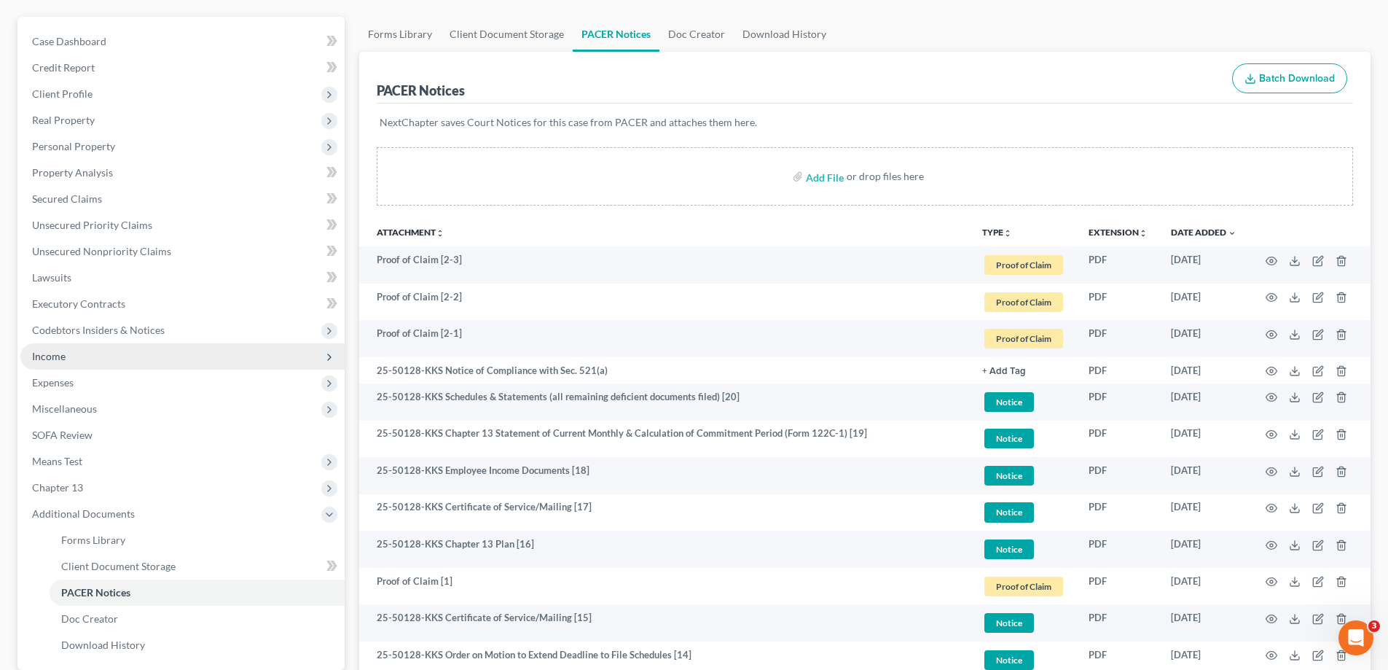
click at [83, 361] on span "Income" at bounding box center [182, 356] width 324 height 26
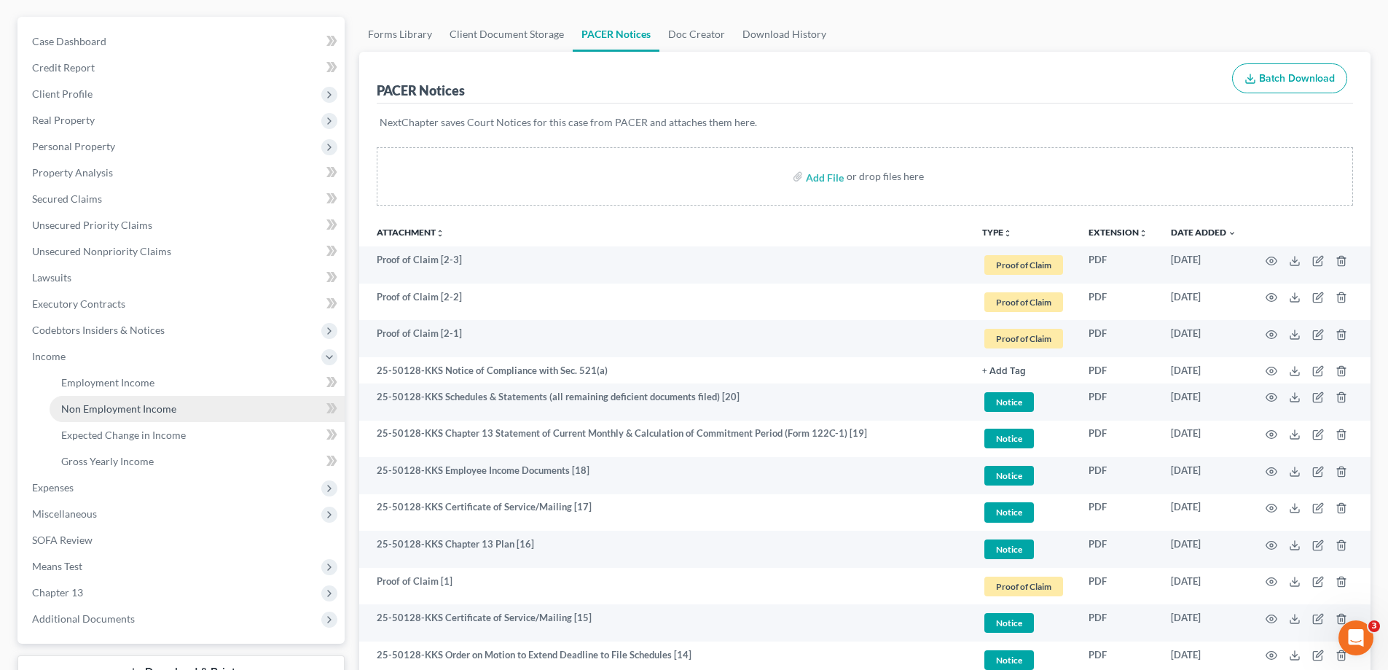
click at [154, 407] on span "Non Employment Income" at bounding box center [118, 408] width 115 height 12
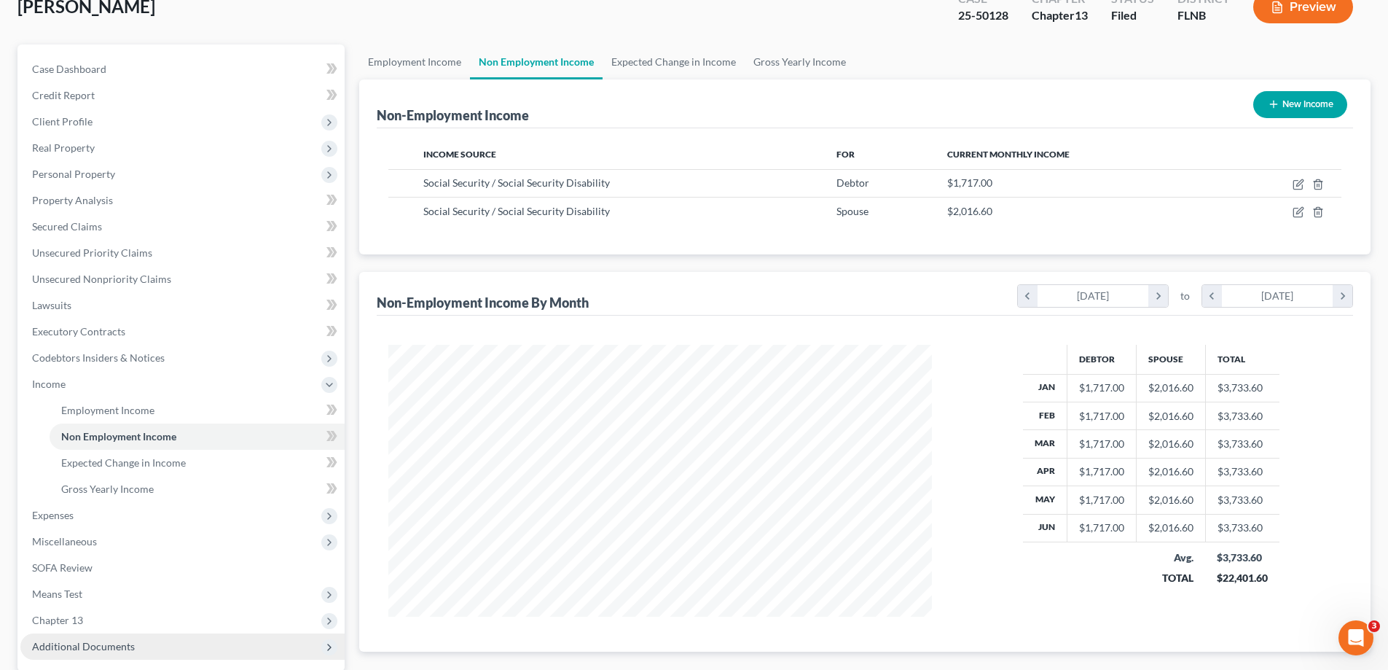
scroll to position [236, 0]
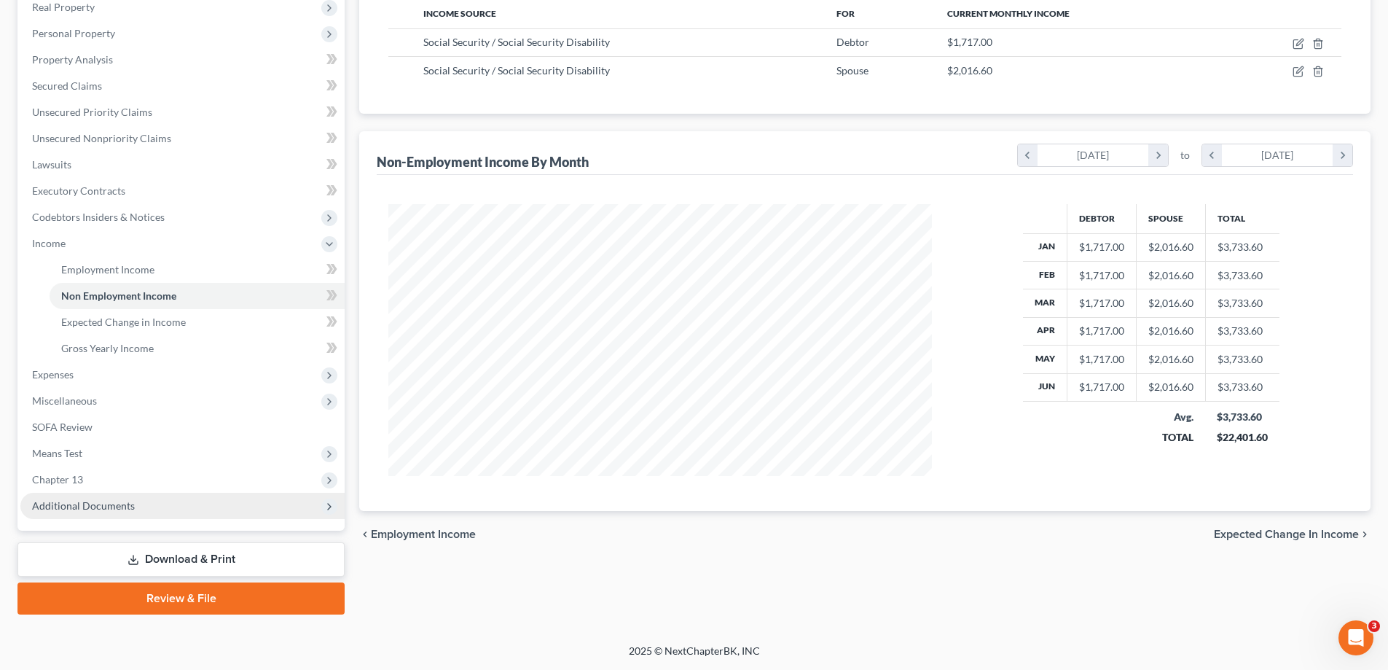
click at [103, 505] on span "Additional Documents" at bounding box center [83, 505] width 103 height 12
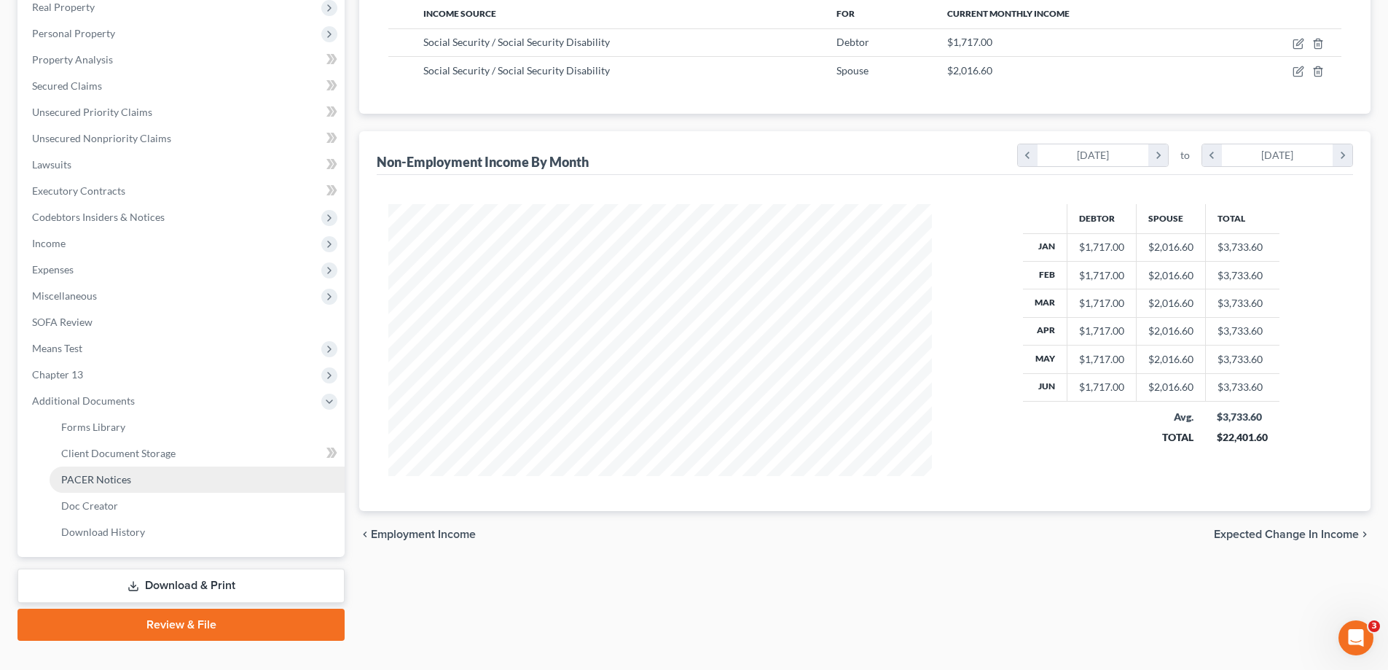
click at [127, 469] on link "PACER Notices" at bounding box center [197, 479] width 295 height 26
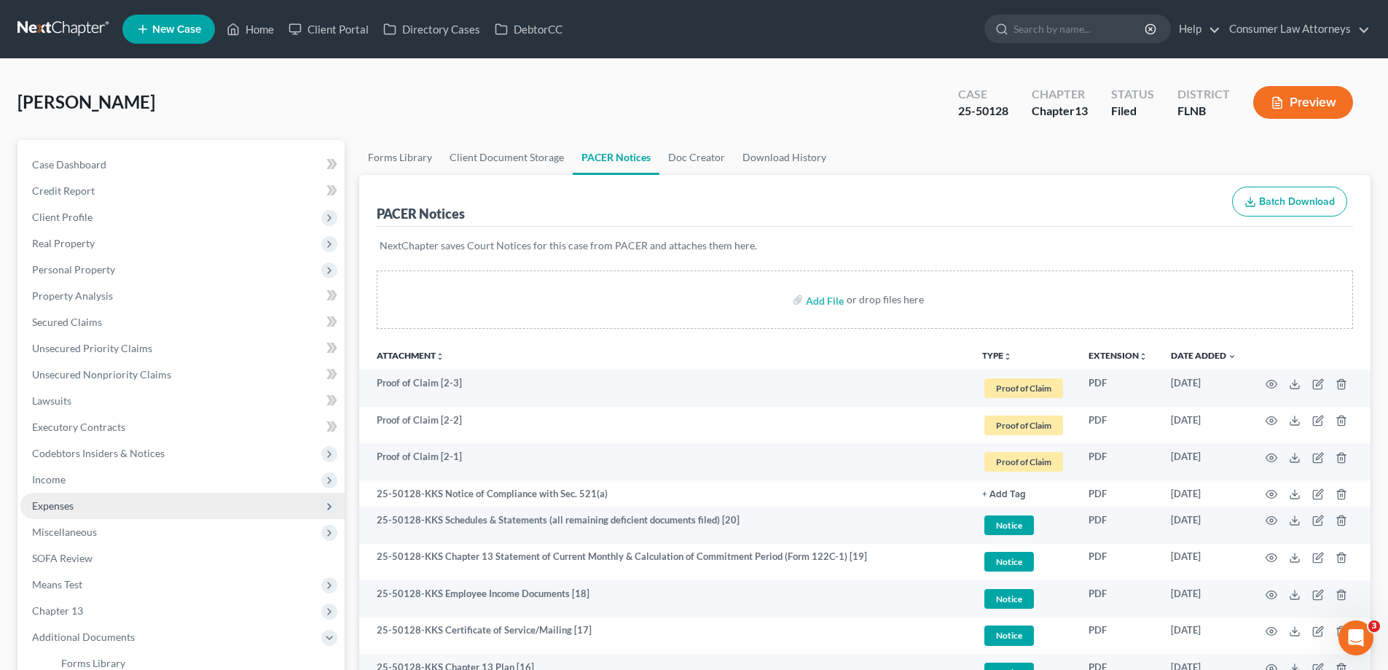
drag, startPoint x: 84, startPoint y: 479, endPoint x: 136, endPoint y: 496, distance: 55.1
click at [84, 479] on span "Income" at bounding box center [182, 479] width 324 height 26
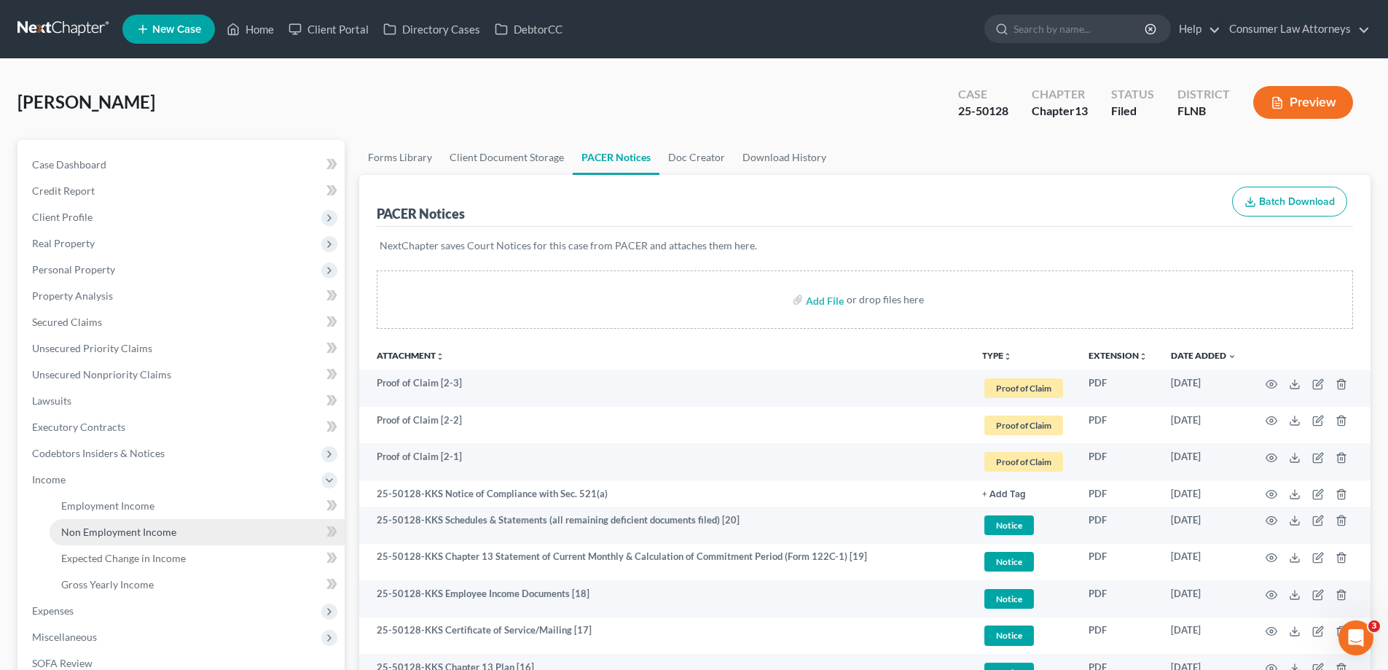
click at [159, 525] on span "Non Employment Income" at bounding box center [118, 531] width 115 height 12
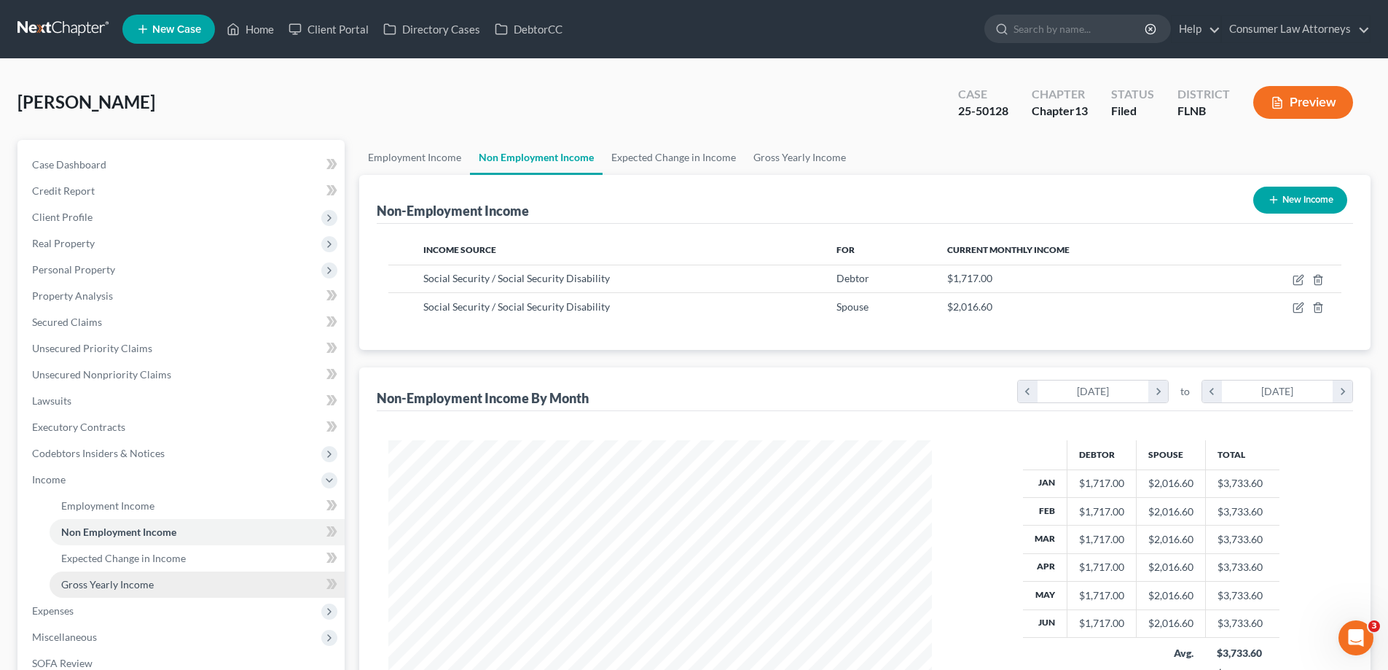
scroll to position [272, 573]
click at [138, 582] on span "Gross Yearly Income" at bounding box center [107, 584] width 93 height 12
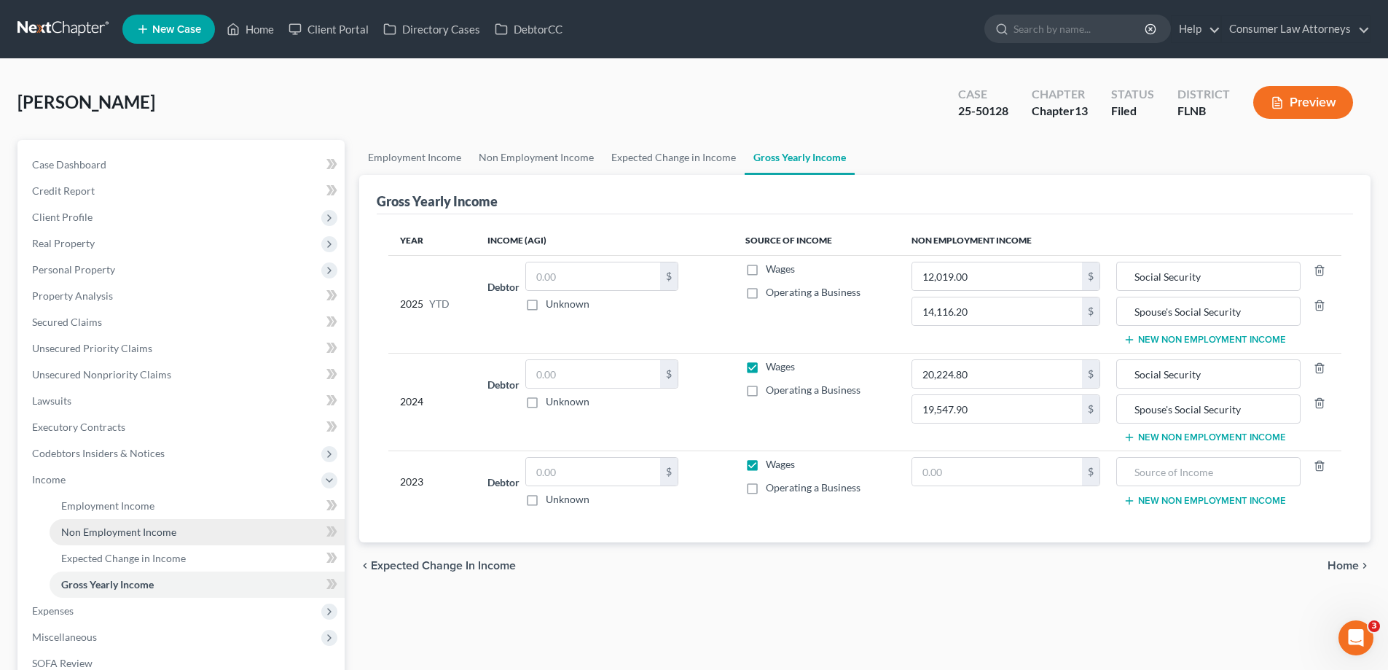
scroll to position [236, 0]
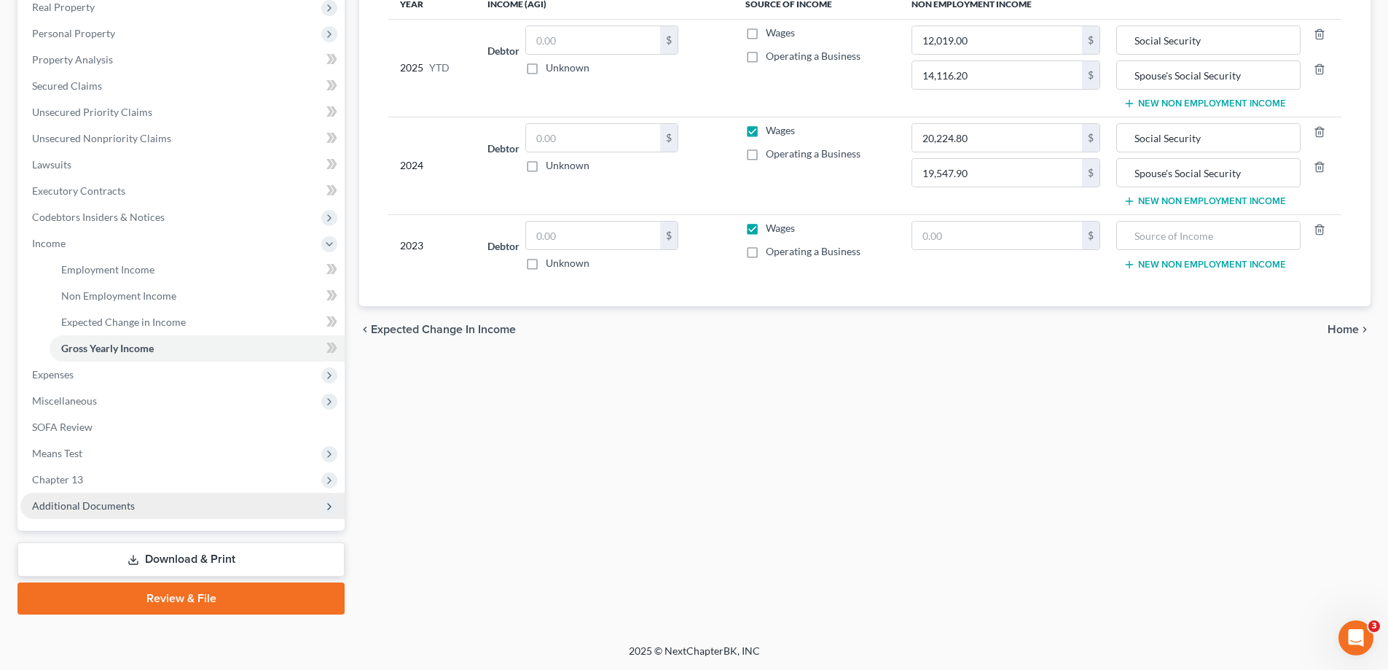
click at [109, 506] on span "Additional Documents" at bounding box center [83, 505] width 103 height 12
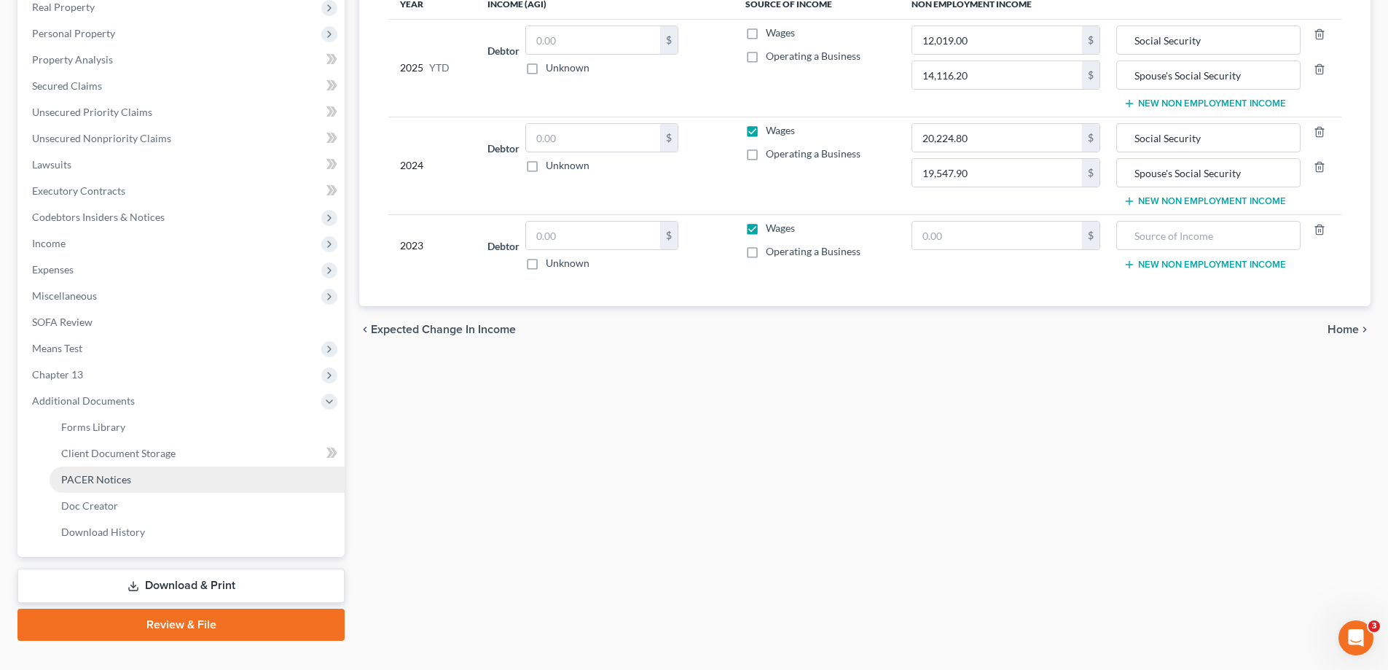
click at [115, 481] on span "PACER Notices" at bounding box center [96, 479] width 70 height 12
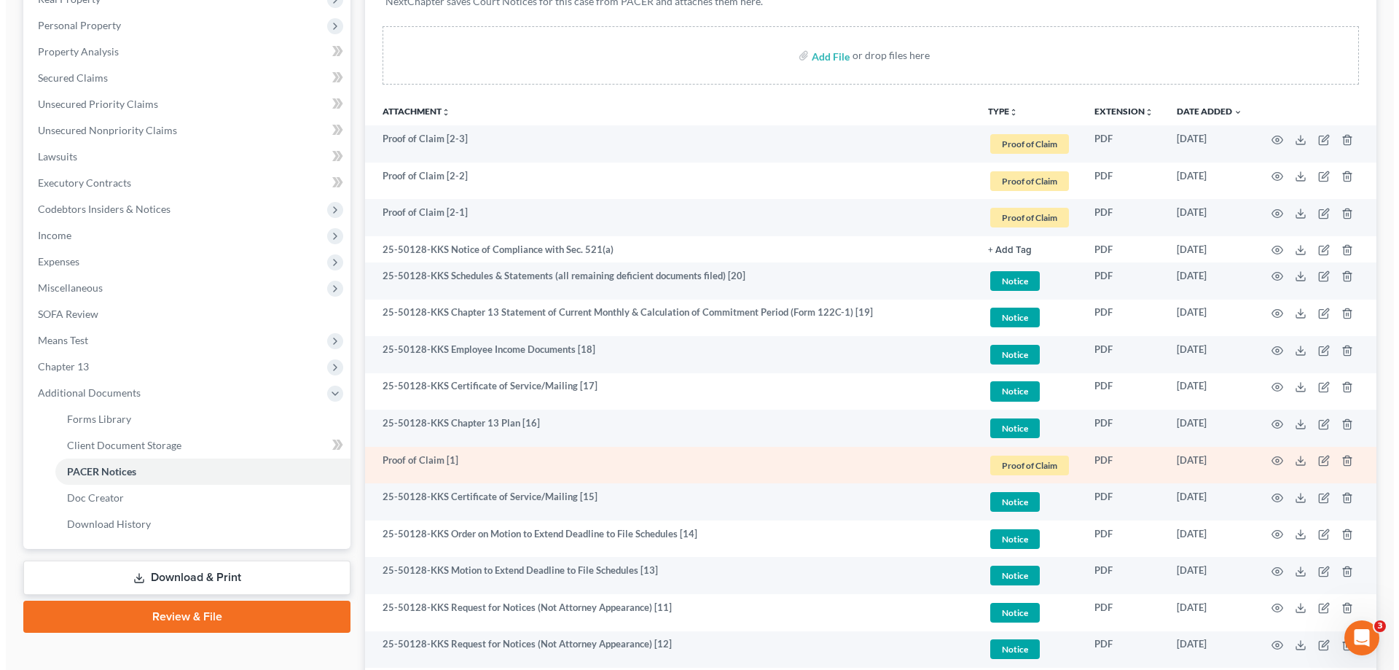
scroll to position [292, 0]
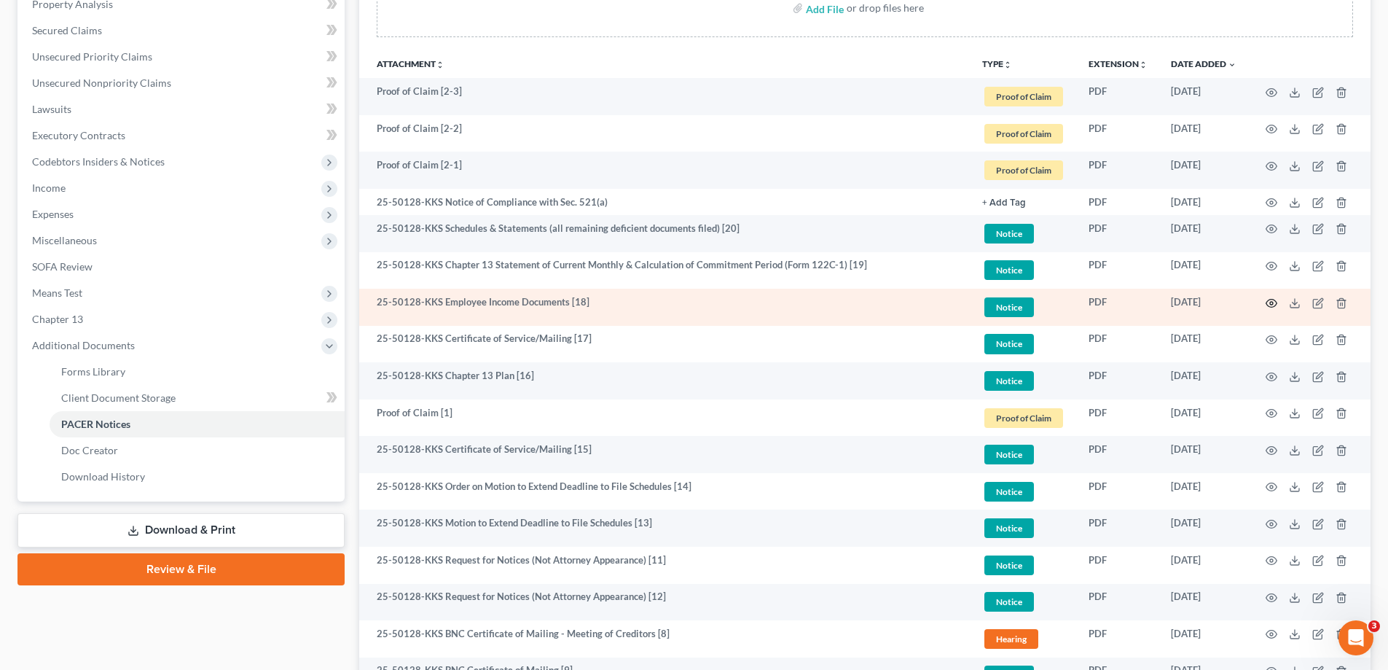
click at [1269, 300] on icon "button" at bounding box center [1272, 303] width 11 height 8
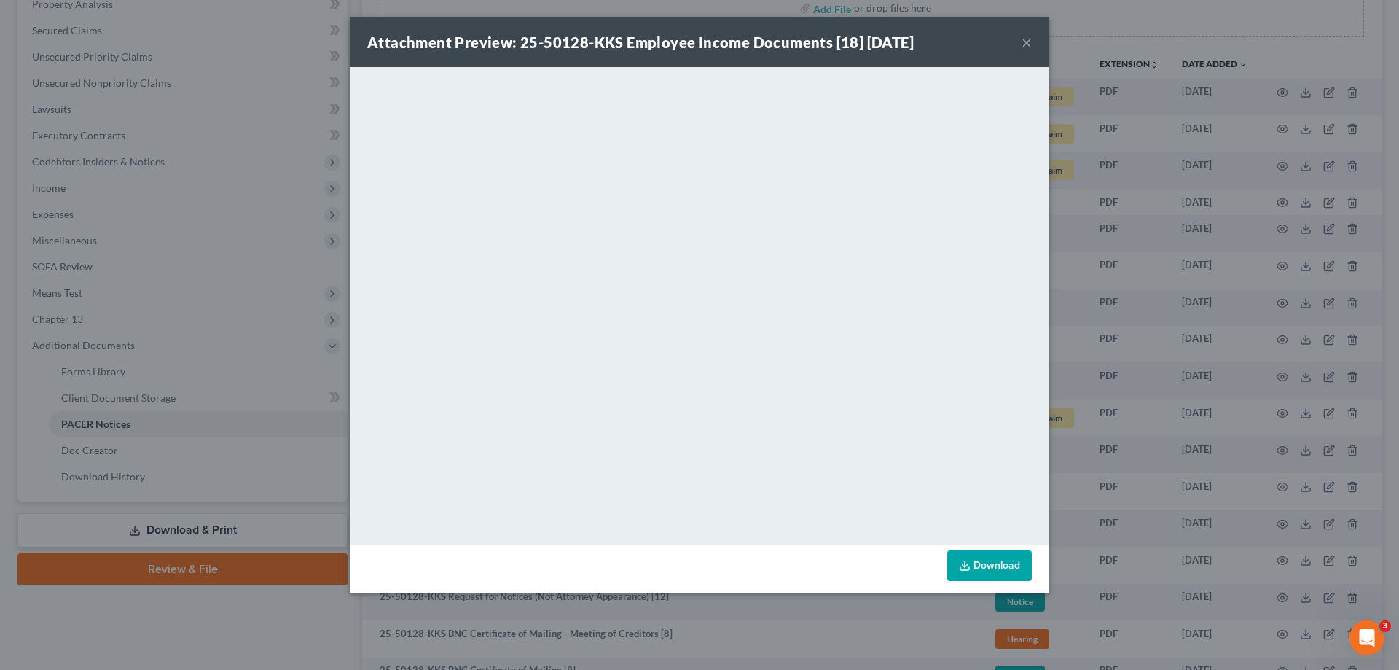
click at [1178, 347] on div "Attachment Preview: 25-50128-KKS Employee Income Documents [18] 08/06/2025 × <o…" at bounding box center [699, 335] width 1399 height 670
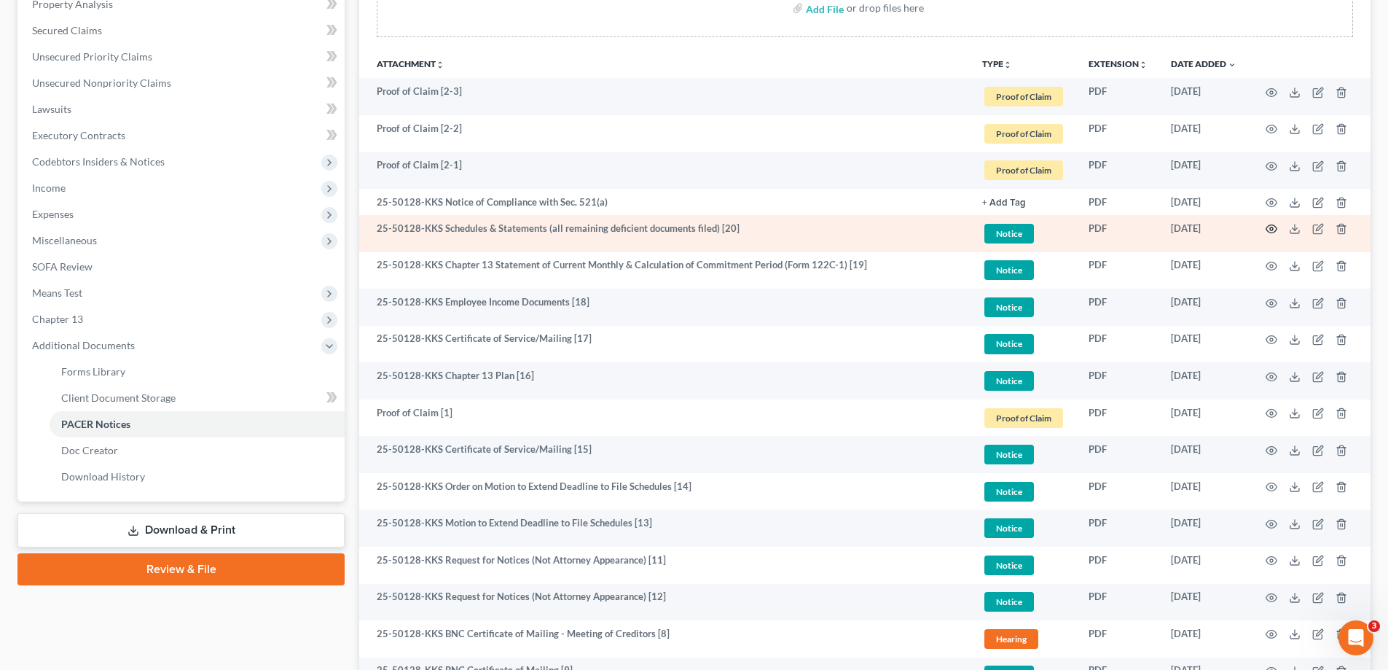
click at [1272, 228] on circle "button" at bounding box center [1271, 228] width 3 height 3
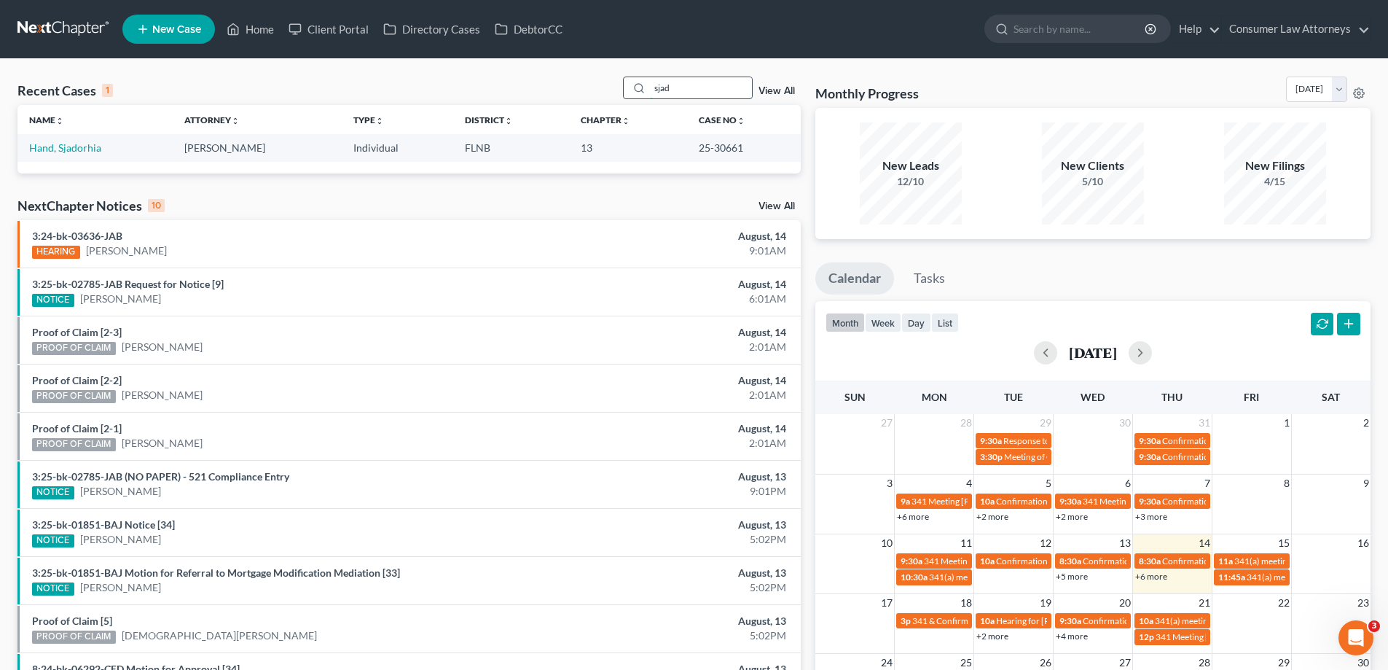
click at [696, 83] on input "sjad" at bounding box center [701, 87] width 102 height 21
drag, startPoint x: 706, startPoint y: 90, endPoint x: 539, endPoint y: 98, distance: 167.8
click at [539, 98] on div "Recent Cases 1 sjad View All" at bounding box center [408, 91] width 783 height 28
type input "[PERSON_NAME]"
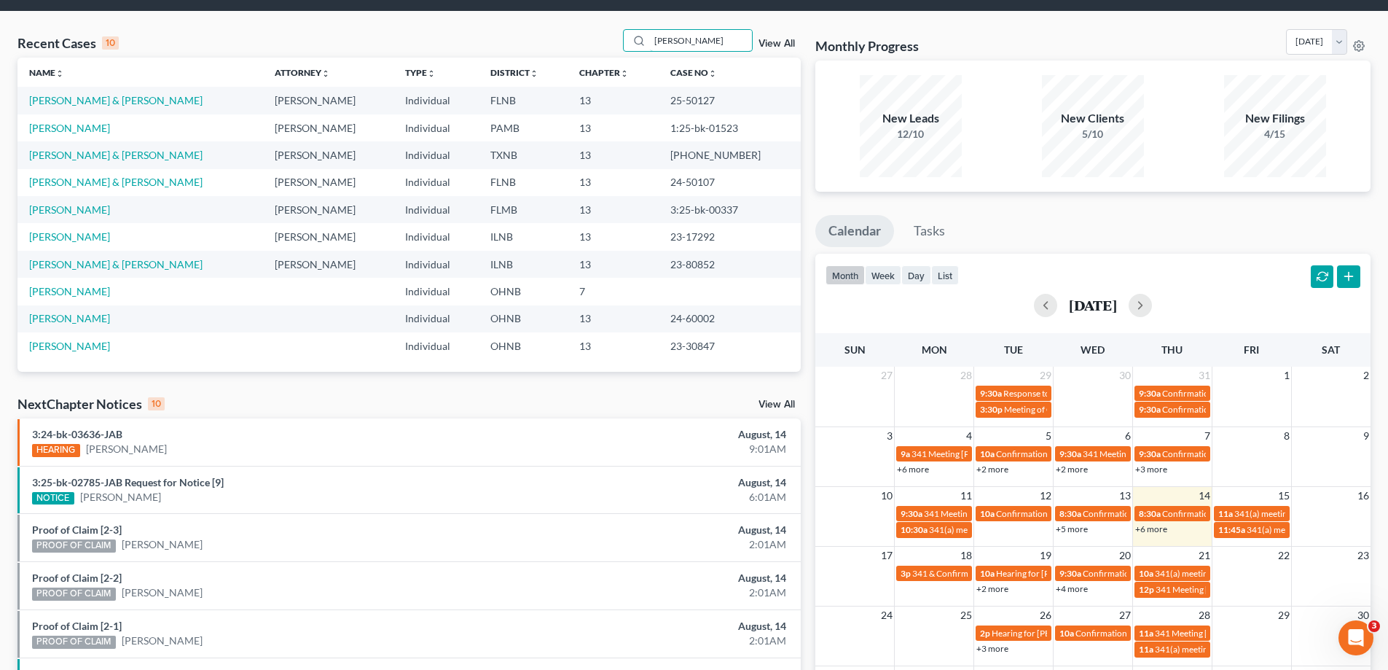
scroll to position [73, 0]
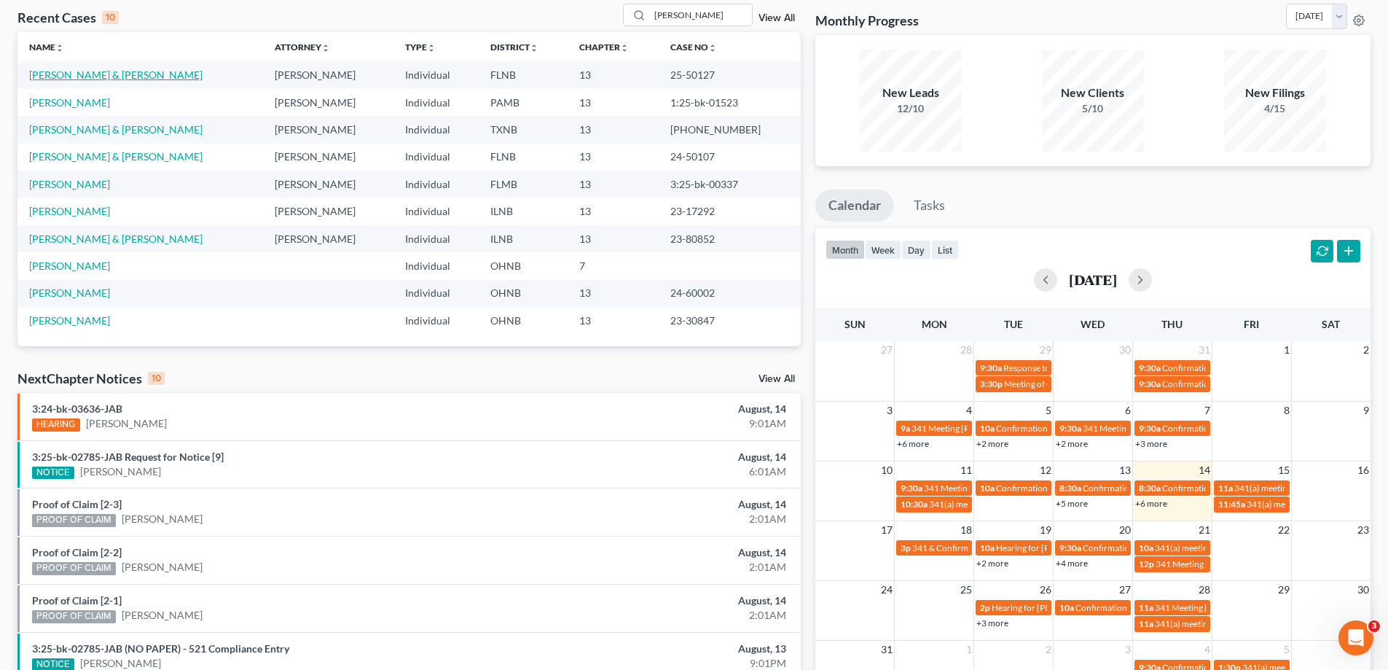
click at [110, 75] on link "[PERSON_NAME] & [PERSON_NAME]" at bounding box center [115, 75] width 173 height 12
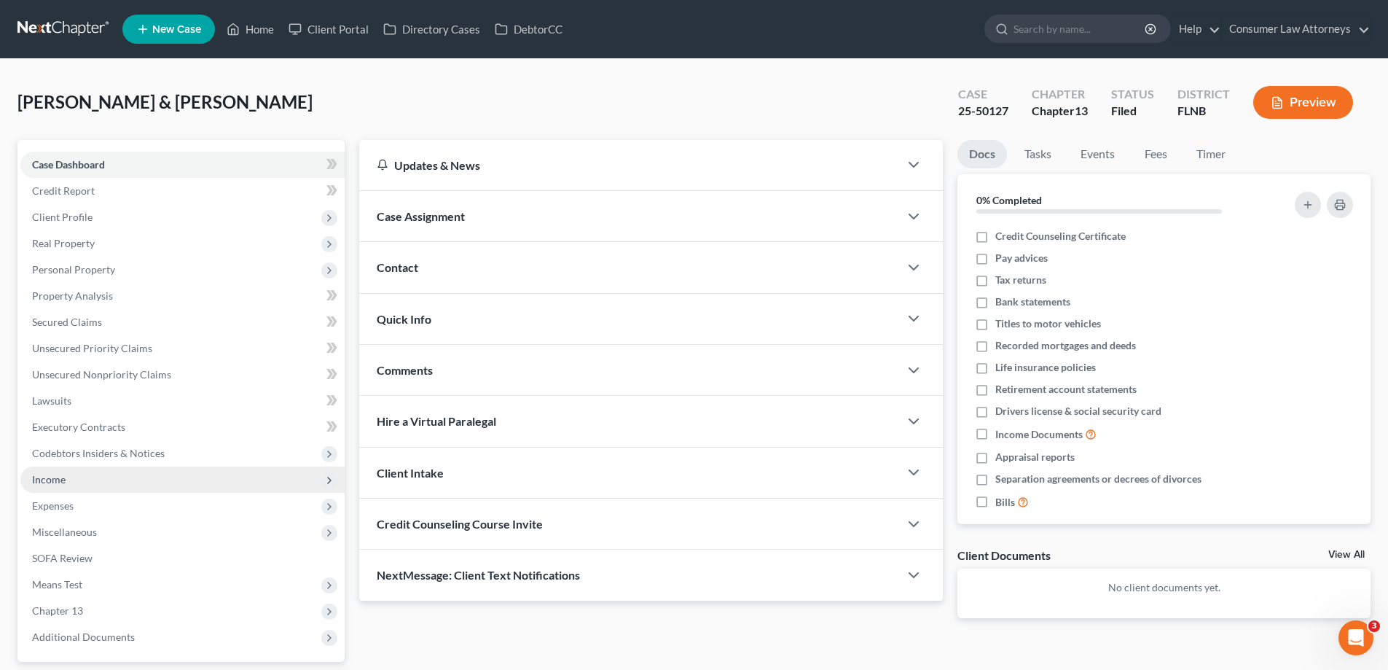
drag, startPoint x: 97, startPoint y: 483, endPoint x: 227, endPoint y: 469, distance: 131.3
click at [97, 483] on span "Income" at bounding box center [182, 479] width 324 height 26
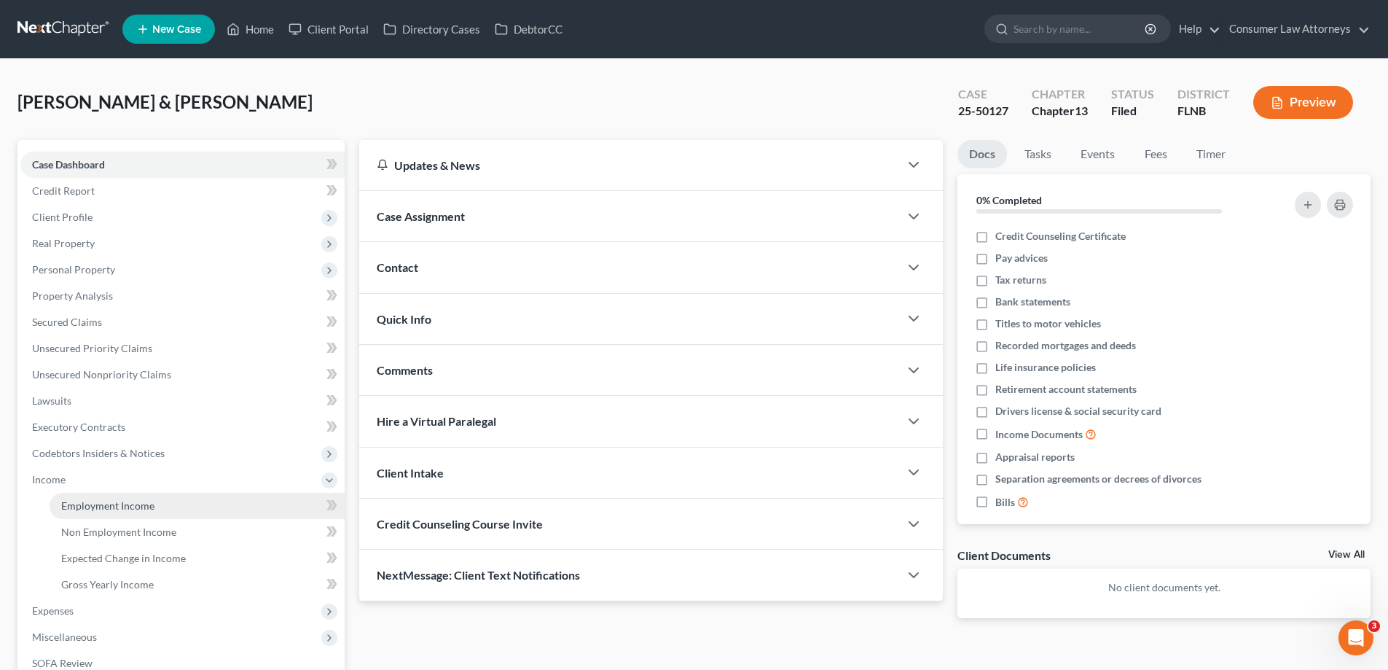
click at [175, 502] on link "Employment Income" at bounding box center [197, 506] width 295 height 26
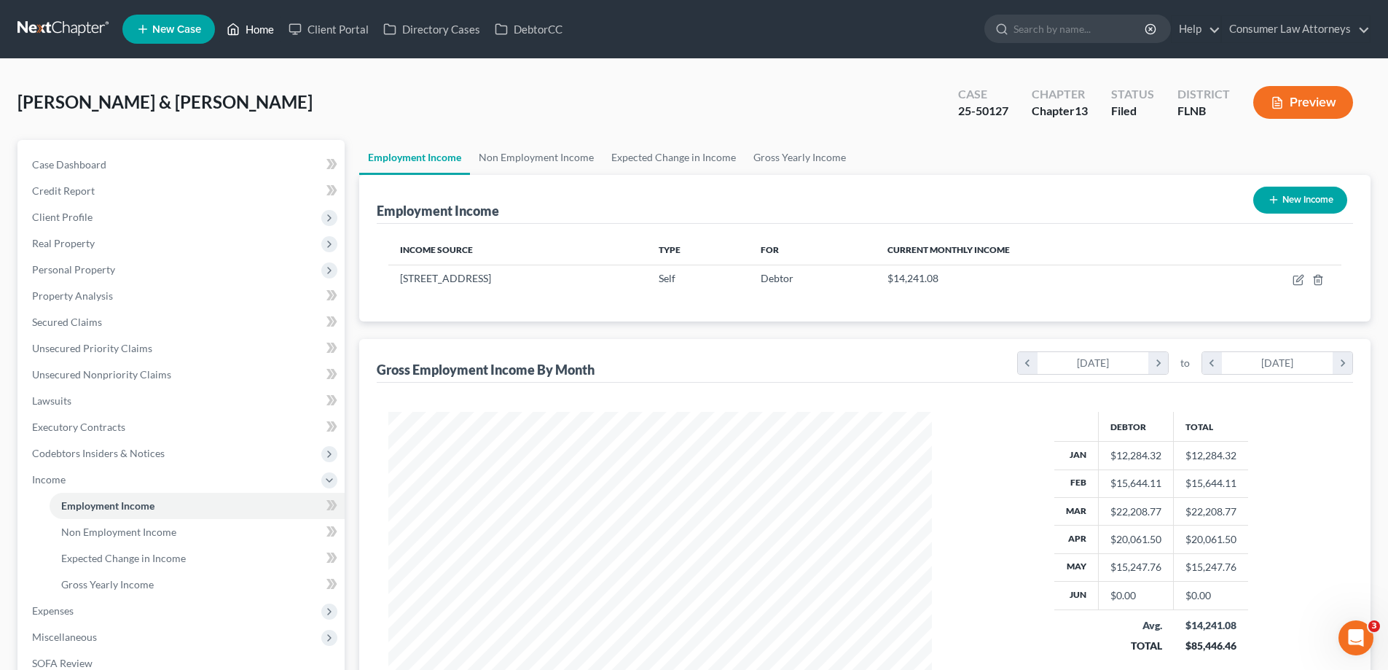
click at [239, 39] on link "Home" at bounding box center [250, 29] width 62 height 26
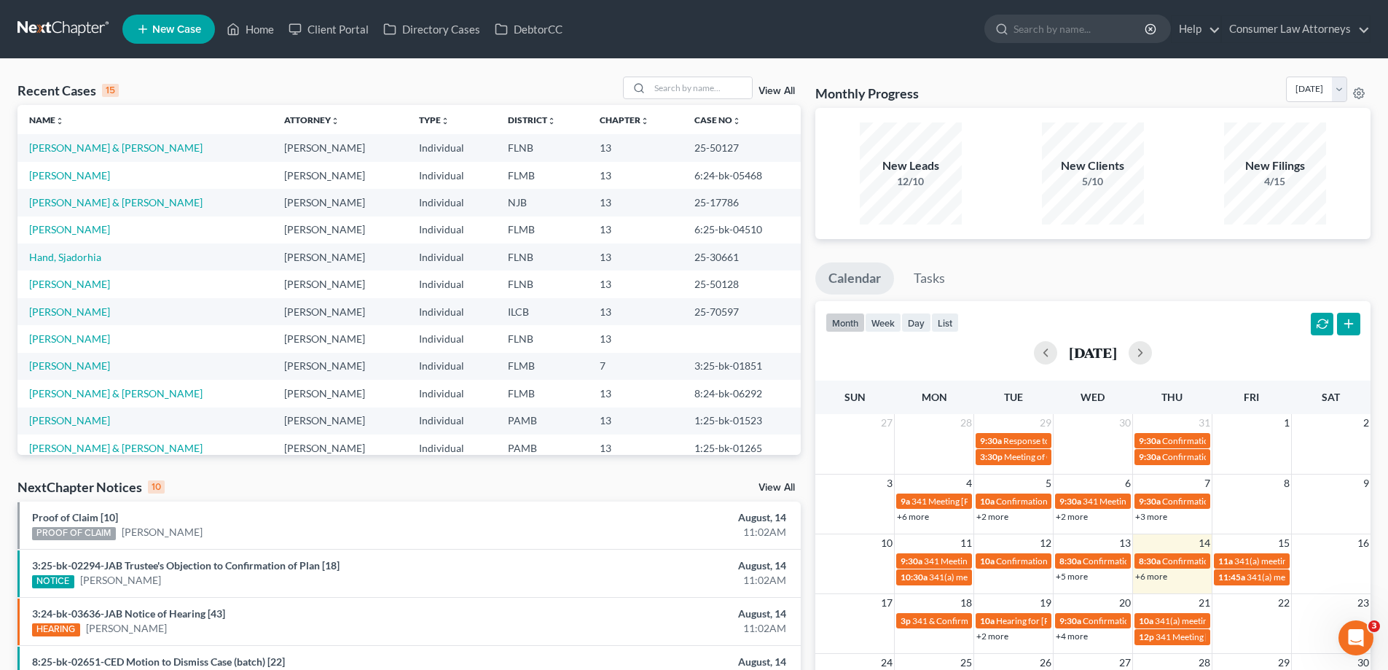
click at [1156, 573] on link "+6 more" at bounding box center [1151, 576] width 32 height 11
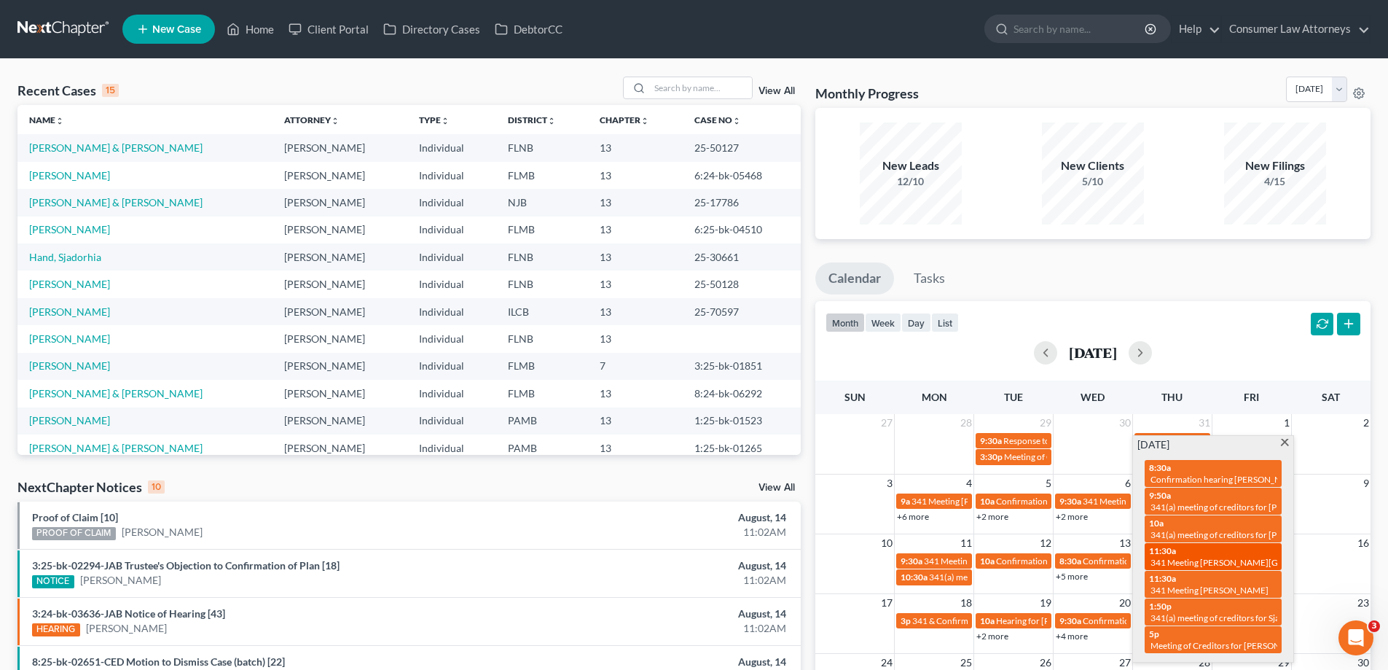
click at [1210, 563] on span "341 Meeting [PERSON_NAME][GEOGRAPHIC_DATA]" at bounding box center [1254, 562] width 206 height 11
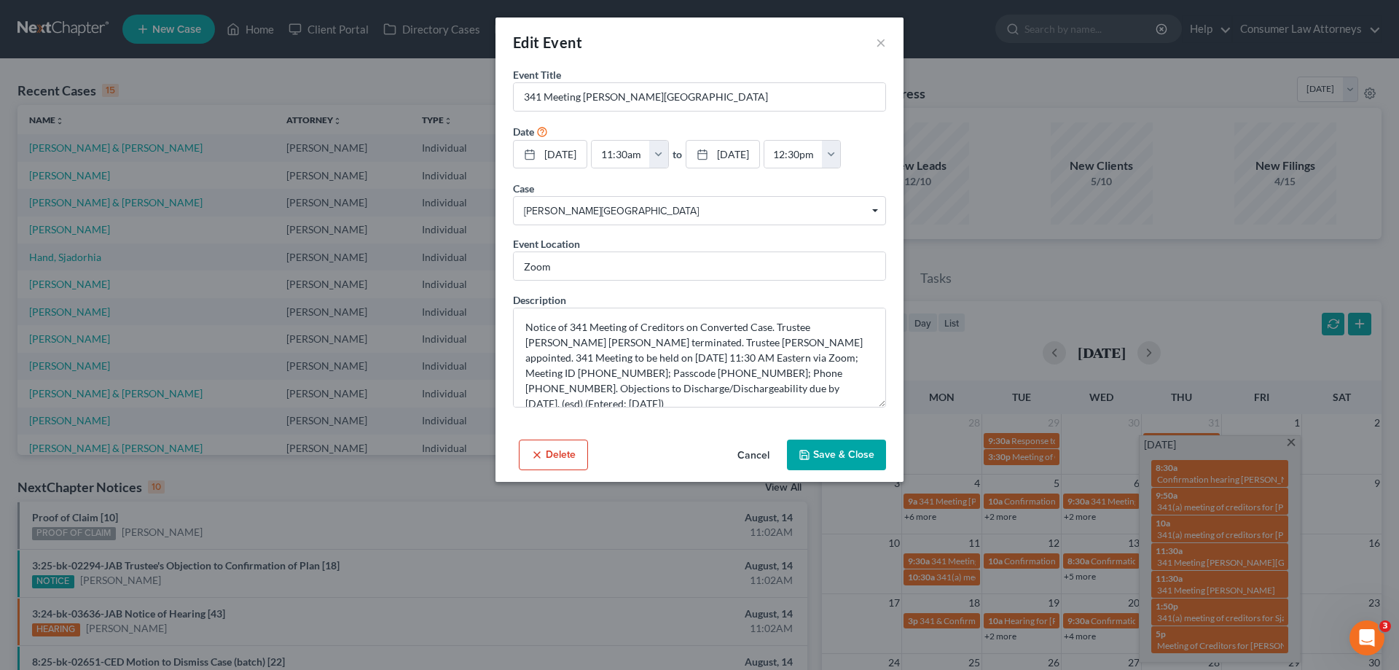
click at [761, 457] on button "Cancel" at bounding box center [753, 455] width 55 height 29
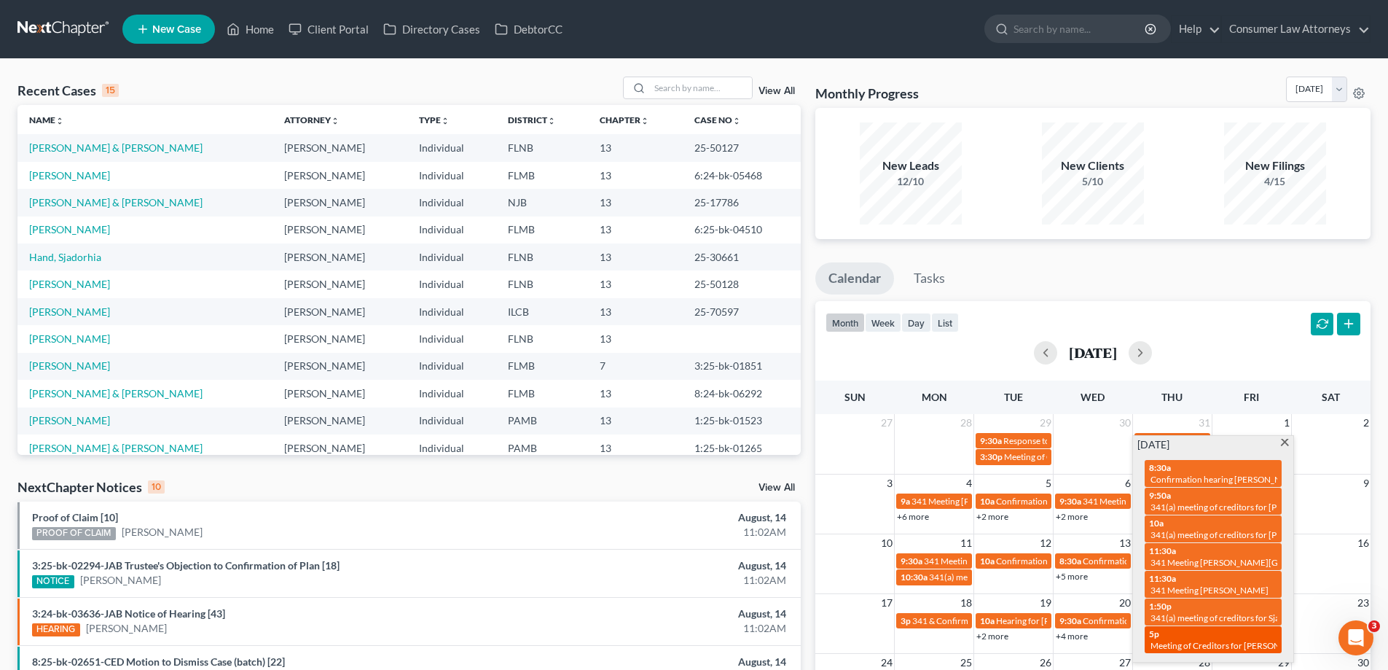
click at [1199, 638] on div "5p Meeting of Creditors for [PERSON_NAME]" at bounding box center [1213, 639] width 128 height 23
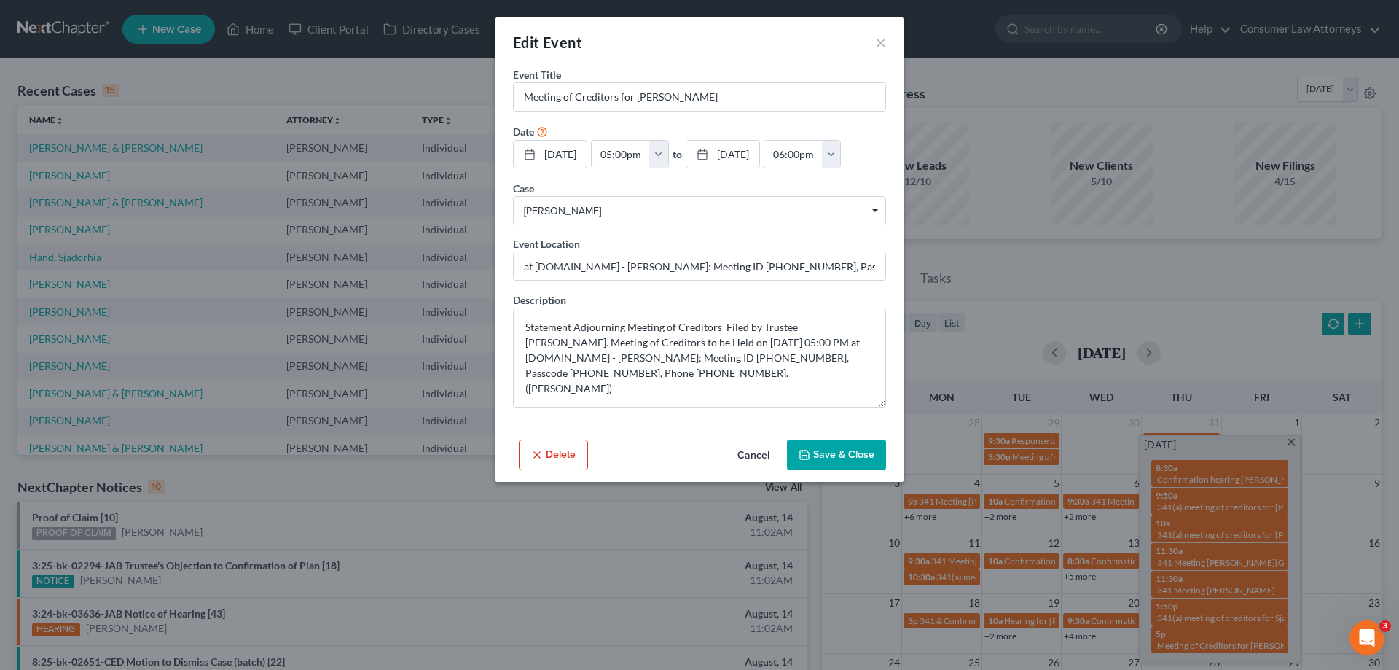
click at [761, 454] on button "Cancel" at bounding box center [753, 455] width 55 height 29
